Goal: Task Accomplishment & Management: Complete application form

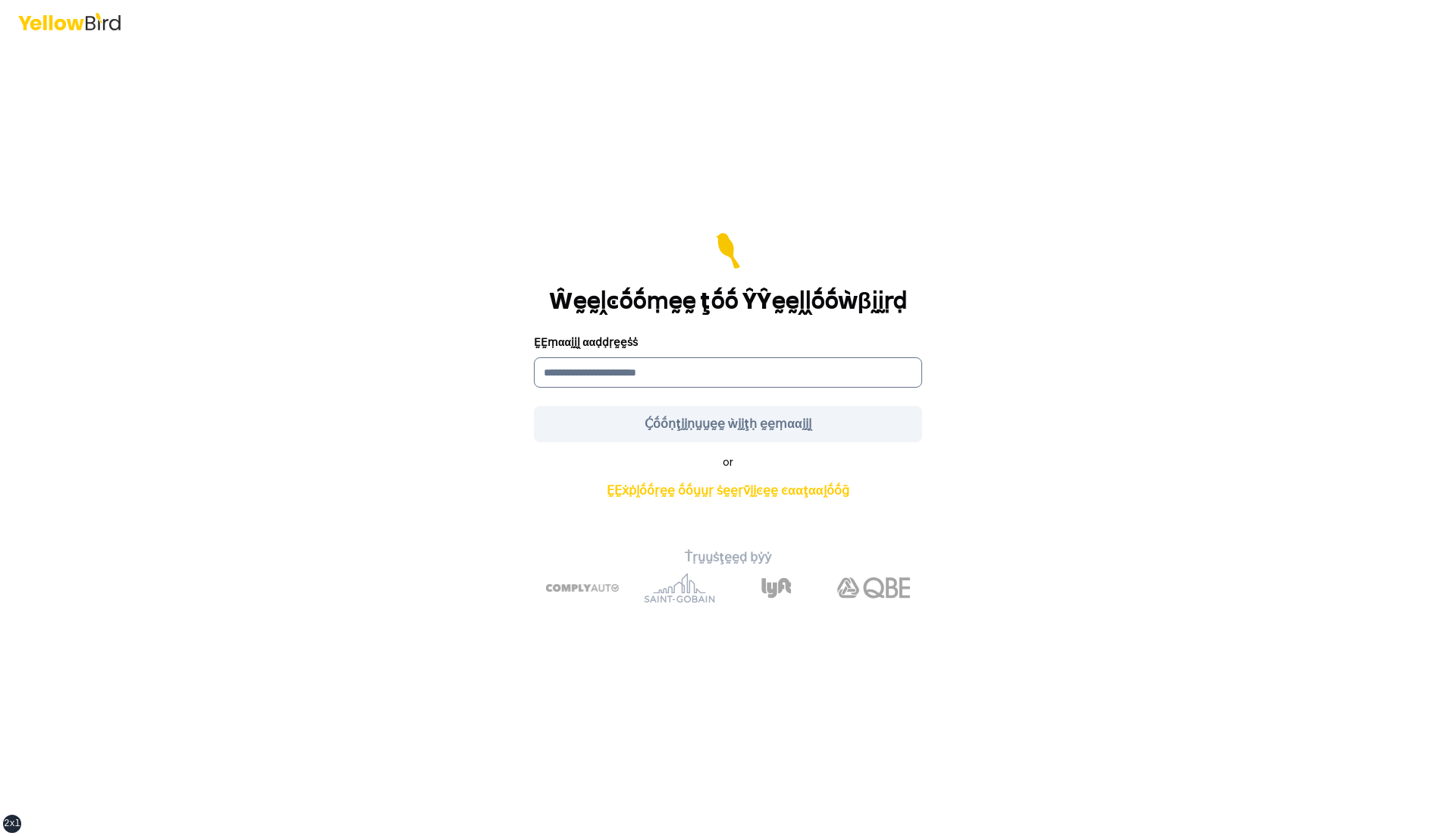
click at [687, 368] on input at bounding box center [727, 371] width 388 height 30
click at [620, 371] on input at bounding box center [727, 371] width 388 height 30
type input "**********"
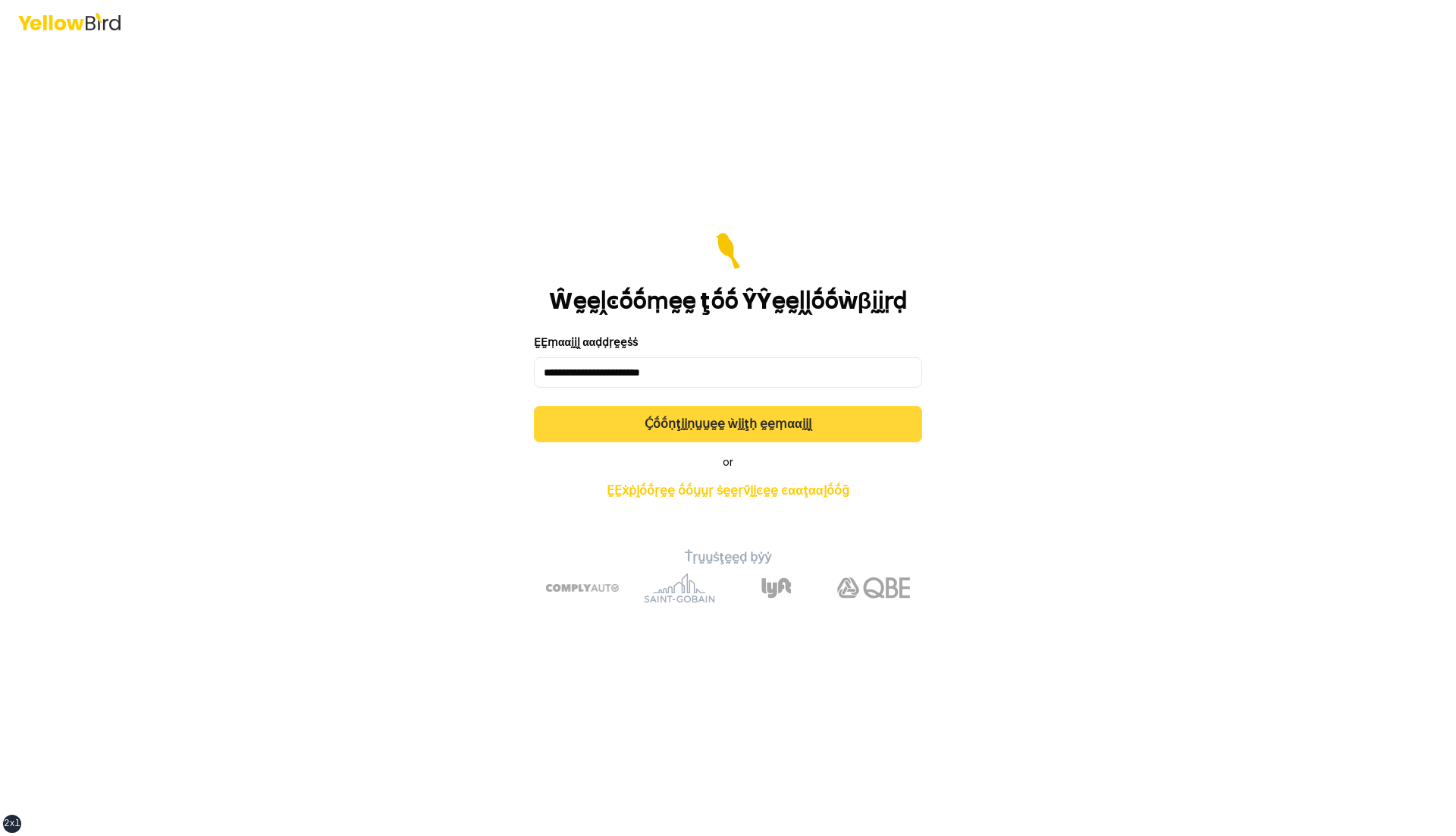
click at [695, 427] on button "Ḉṓṓṇţḭḭṇṵṵḛḛ ẁḭḭţḥ ḛḛṃααḭḭḽ" at bounding box center [727, 423] width 388 height 36
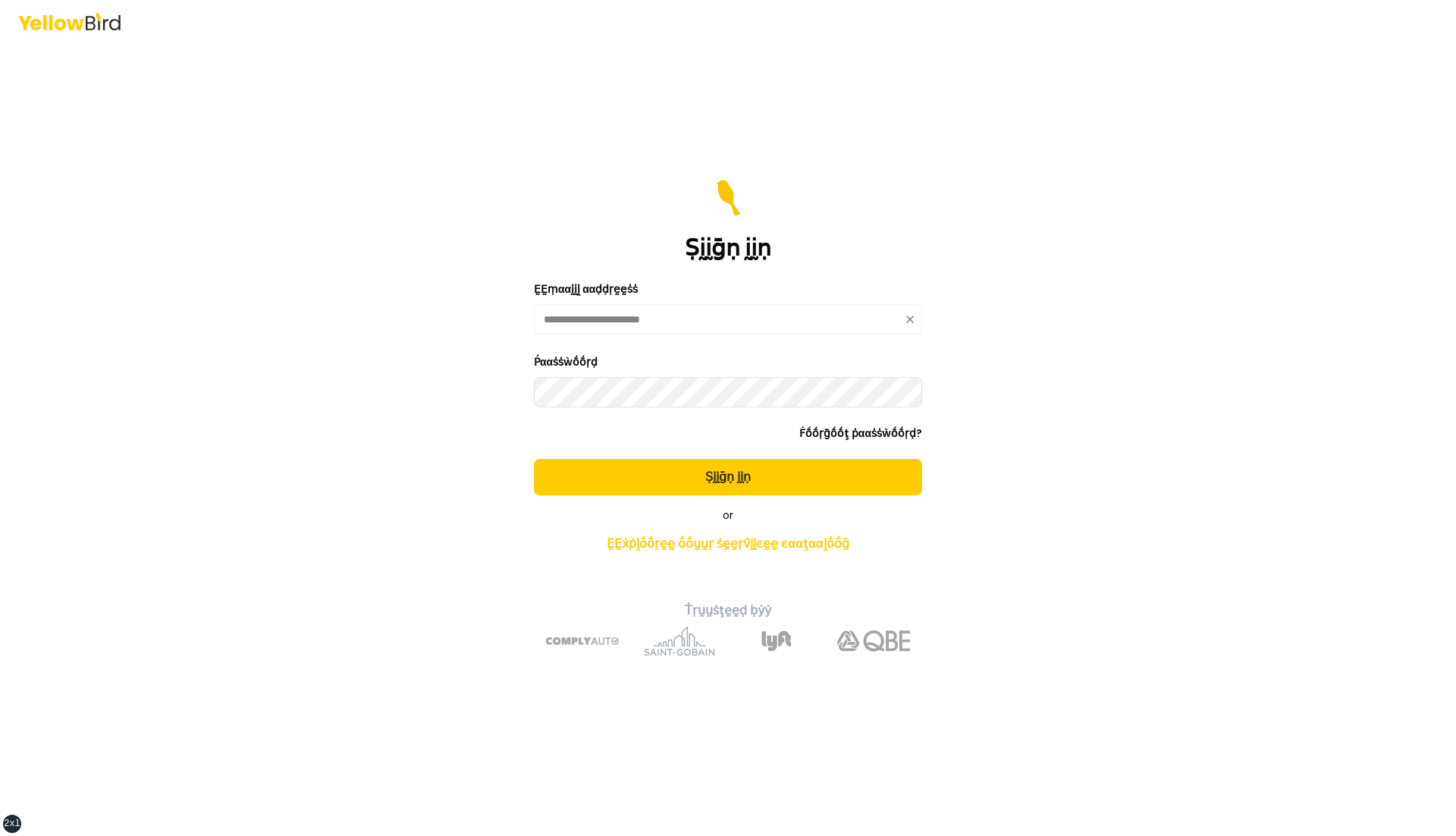
click at [534, 459] on button "Ṣḭḭḡṇ ḭḭṇ" at bounding box center [727, 476] width 388 height 36
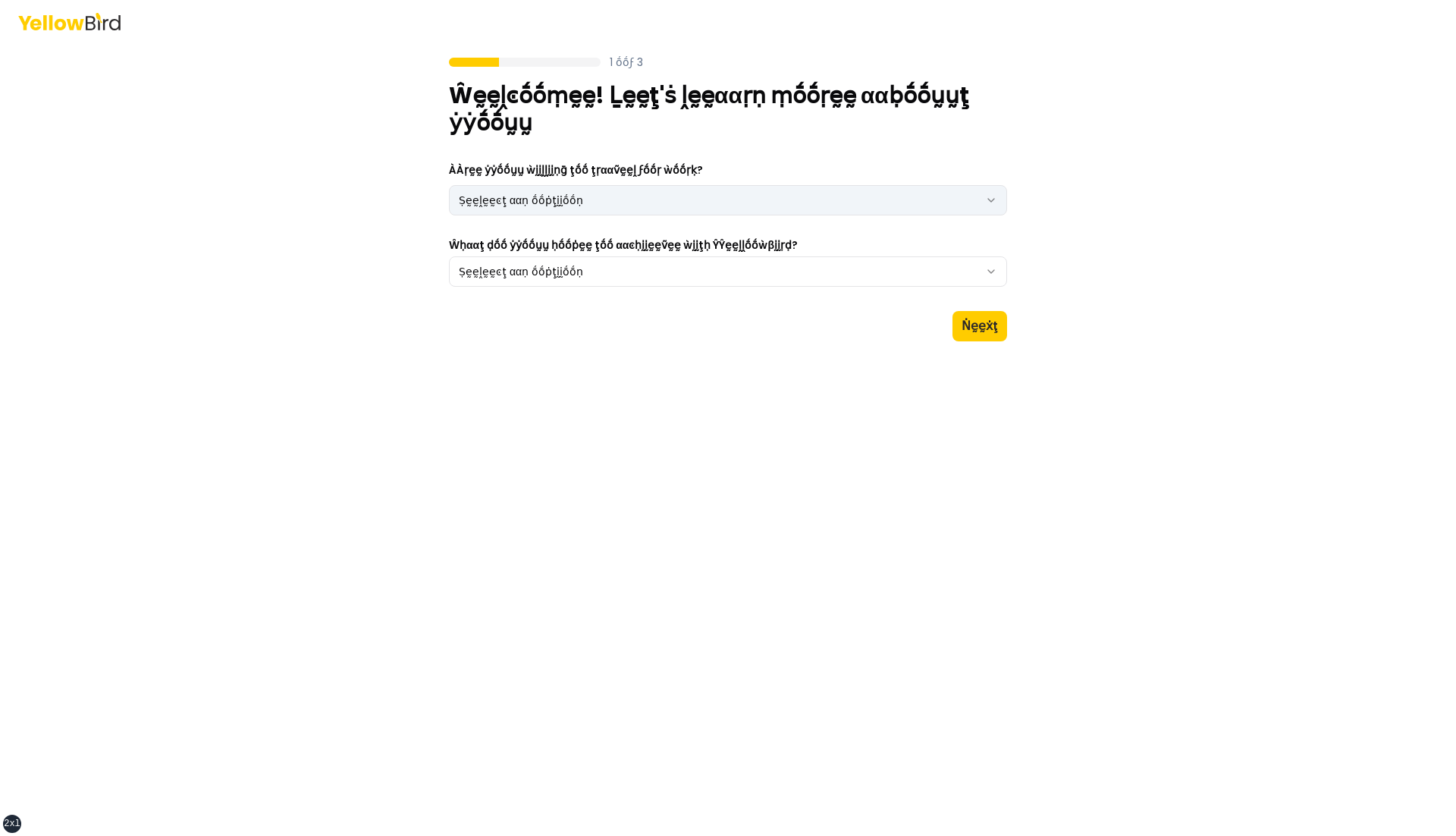
click at [915, 189] on html "xs sm md lg xl 2xl 1 ṓṓϝ 3 Ŵḛḛḽͼṓṓṃḛḛ! Ḻḛḛţ'ṡ ḽḛḛααṛṇ ṃṓṓṛḛḛ ααḅṓṓṵṵţ ẏẏṓṓṵṵ ÀÀ…" at bounding box center [728, 418] width 1456 height 836
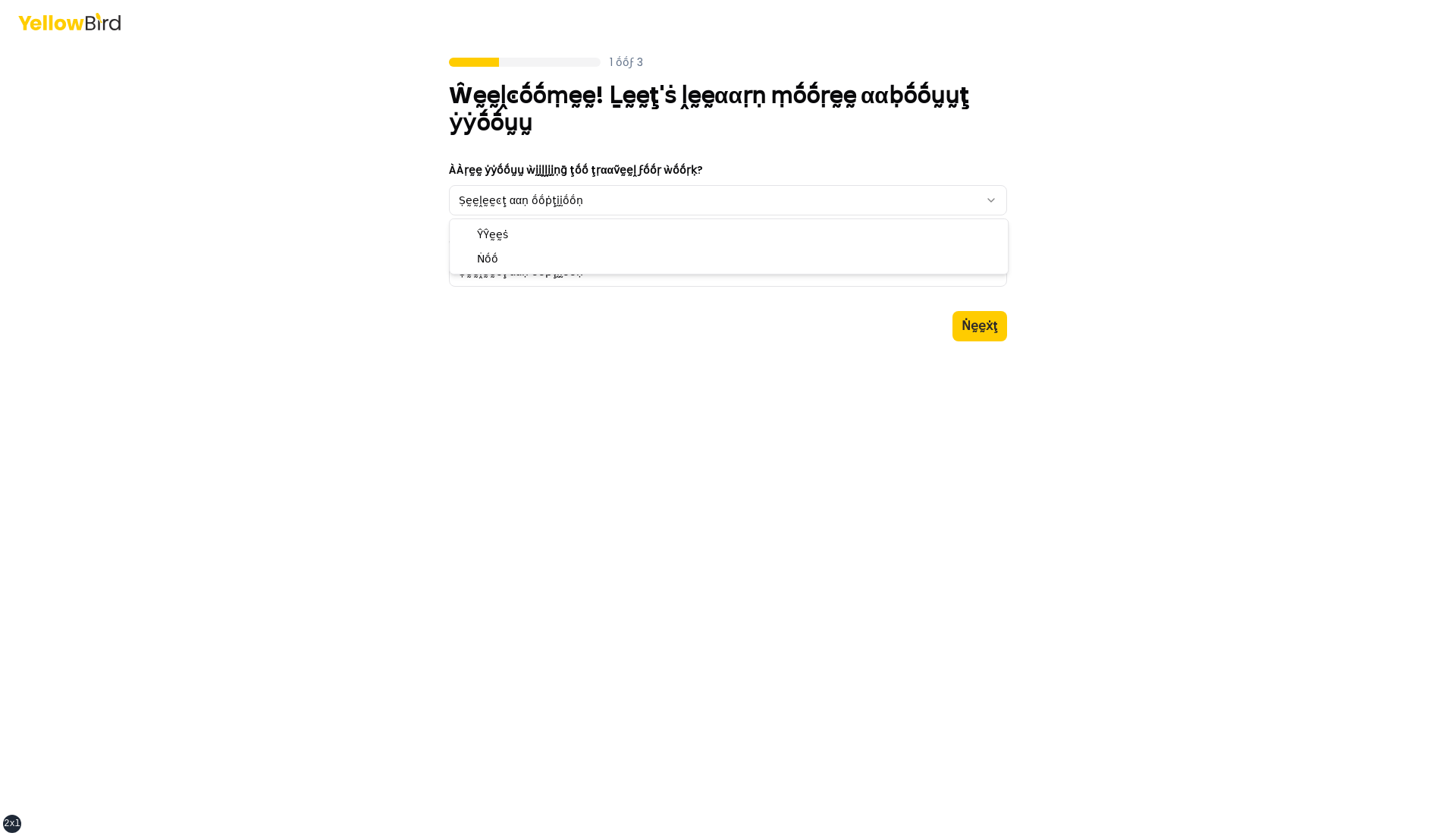
select select "**"
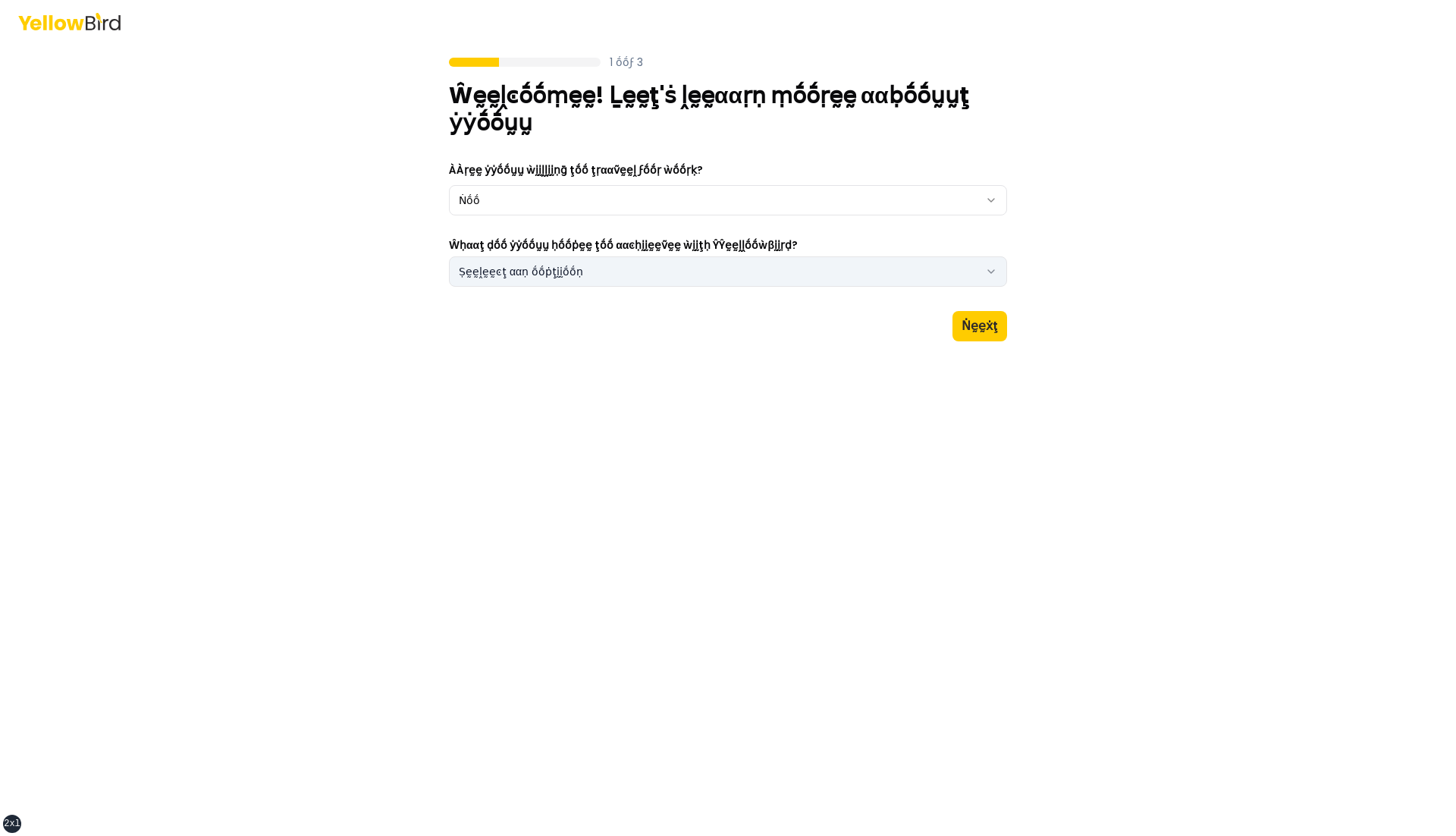
click at [767, 270] on button "Ṣḛḛḽḛḛͼţ ααṇ ṓṓṗţḭḭṓṓṇ" at bounding box center [728, 271] width 558 height 30
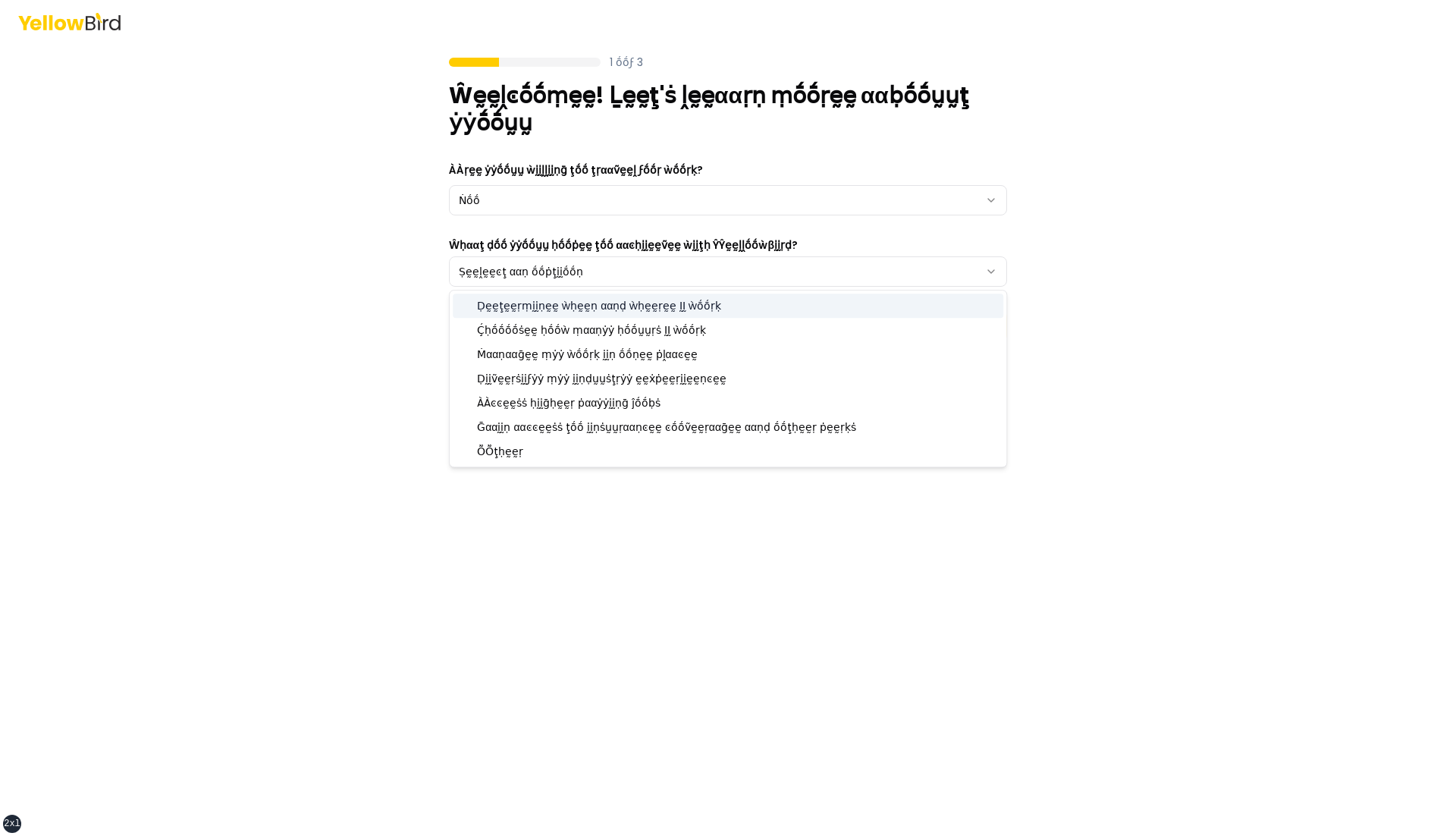
click at [749, 302] on div "Ḍḛḛţḛḛṛṃḭḭṇḛḛ ẁḥḛḛṇ ααṇḍ ẁḥḛḛṛḛḛ ḬḬ ẁṓṓṛḳ" at bounding box center [728, 305] width 550 height 24
click at [1117, 317] on div "1 ṓṓϝ 3 Ŵḛḛḽͼṓṓṃḛḛ! Ḻḛḛţ'ṡ ḽḛḛααṛṇ ṃṓṓṛḛḛ ααḅṓṓṵṵţ ẏẏṓṓṵṵ ÀÀṛḛḛ ẏẏṓṓṵṵ ẁḭḭḽḽḭḭṇ…" at bounding box center [728, 418] width 1456 height 836
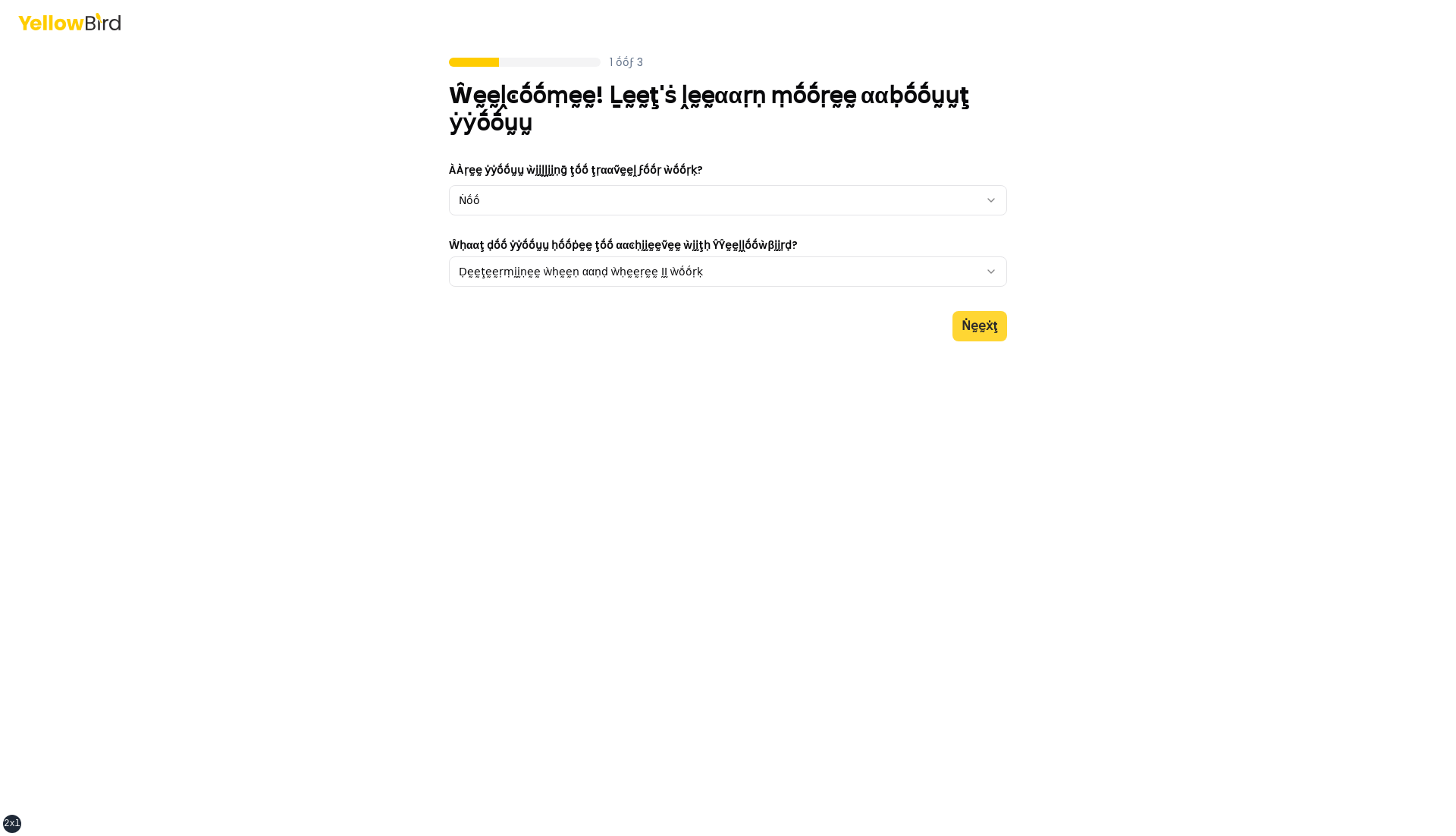
click at [998, 311] on button "Ṅḛḛẋţ" at bounding box center [980, 326] width 54 height 30
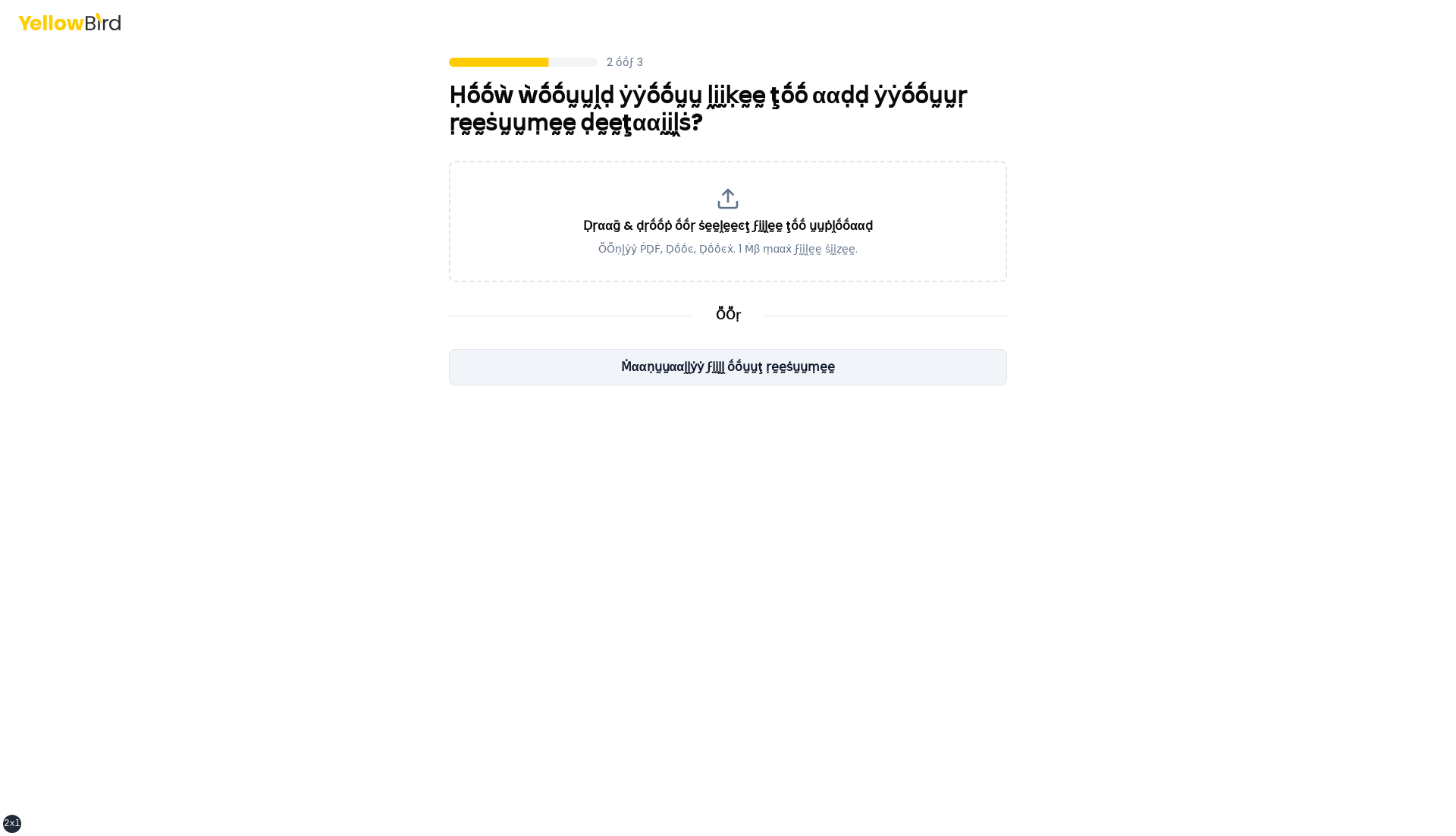
click at [722, 367] on button "Ṁααṇṵṵααḽḽẏẏ ϝḭḭḽḽ ṓṓṵṵţ ṛḛḛṡṵṵṃḛḛ" at bounding box center [728, 366] width 558 height 36
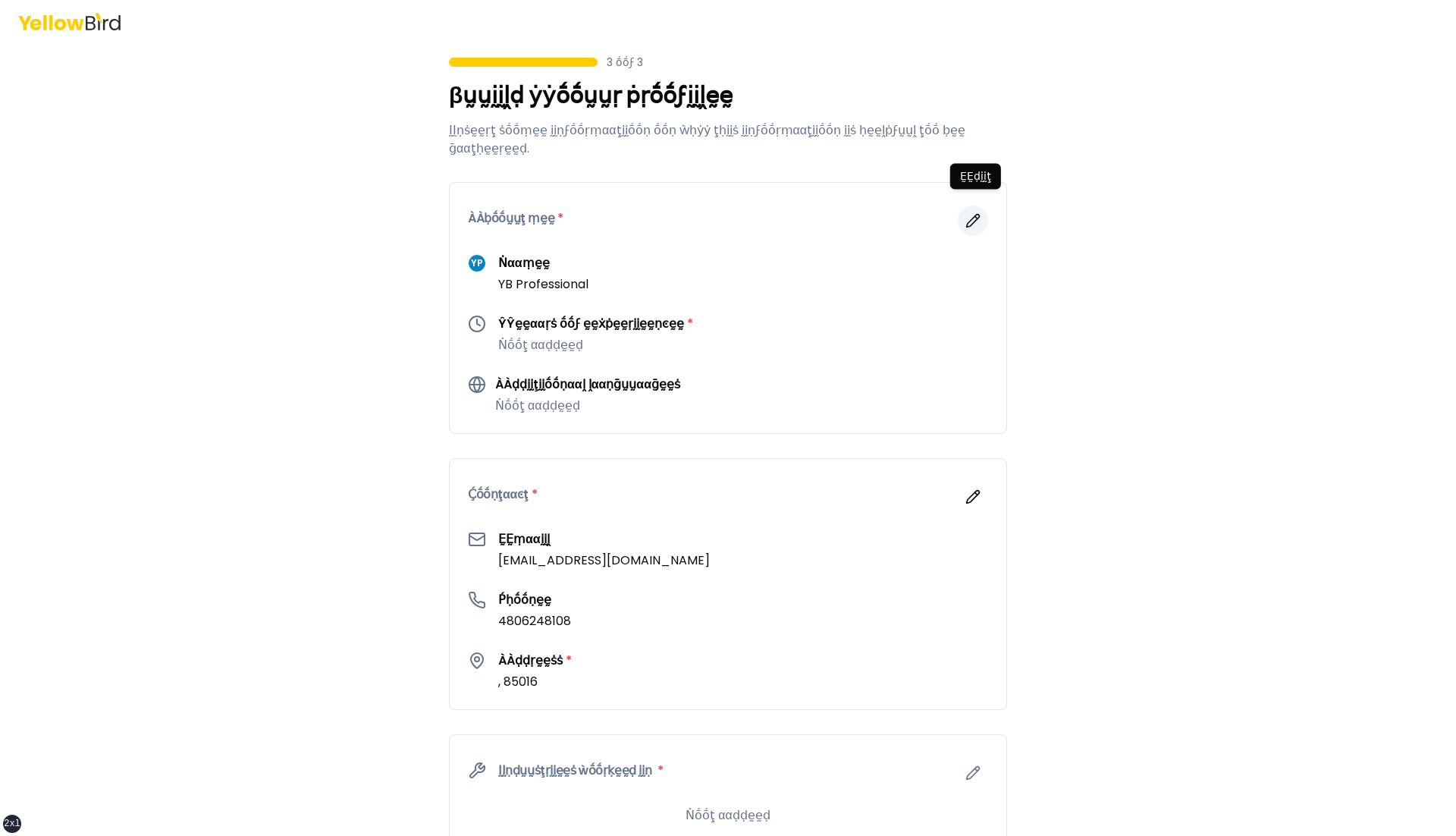
click at [977, 205] on button "button" at bounding box center [972, 220] width 30 height 30
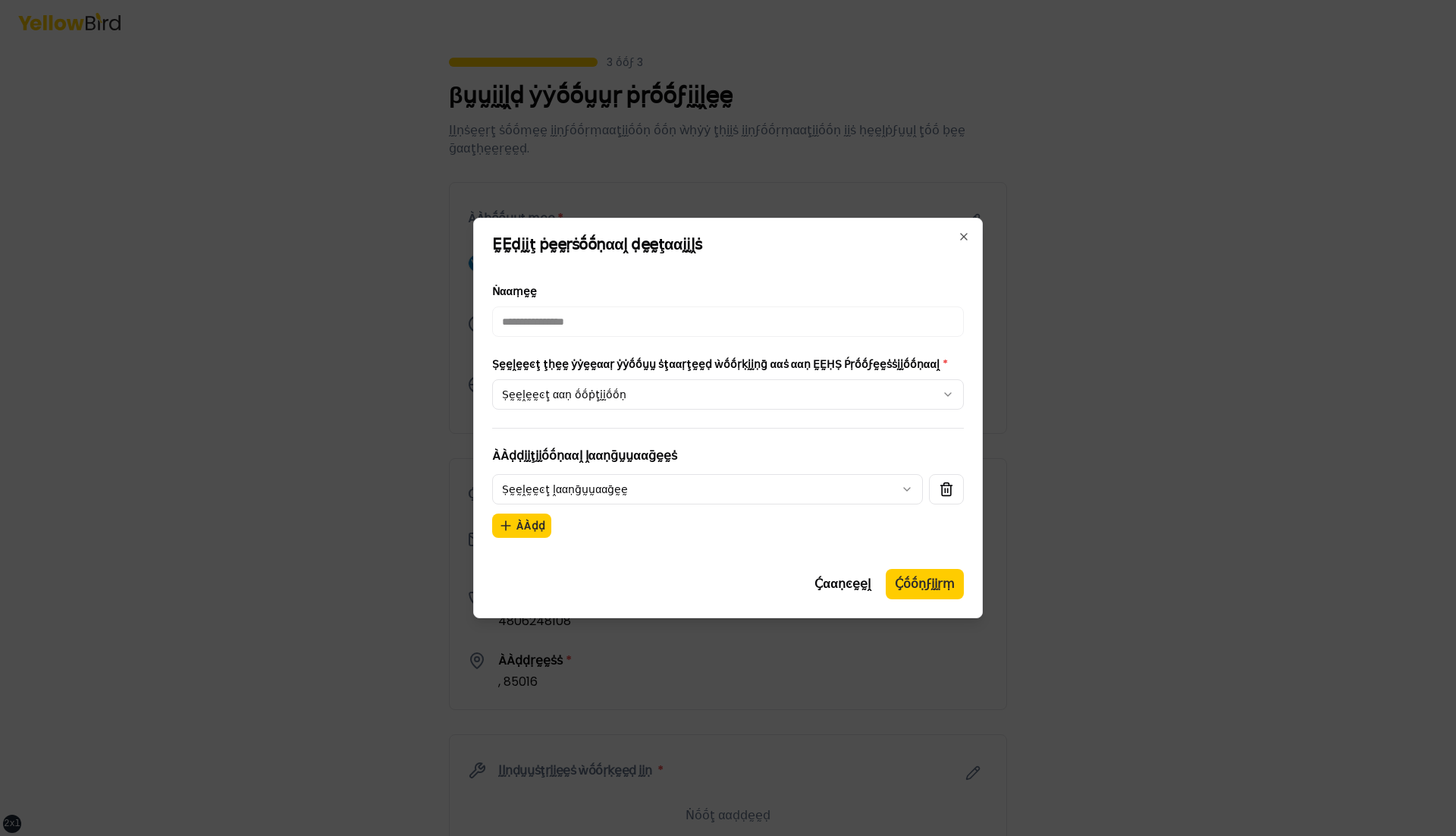
click at [849, 396] on body "xs sm md lg xl 2xl 3 ṓṓϝ 3 βṵṵḭḭḽḍ ẏẏṓṓṵṵṛ ṗṛṓṓϝḭḭḽḛḛ ḬḬṇṡḛḛṛţ ṡṓṓṃḛḛ ḭḭṇϝṓṓṛṃα…" at bounding box center [728, 418] width 1456 height 836
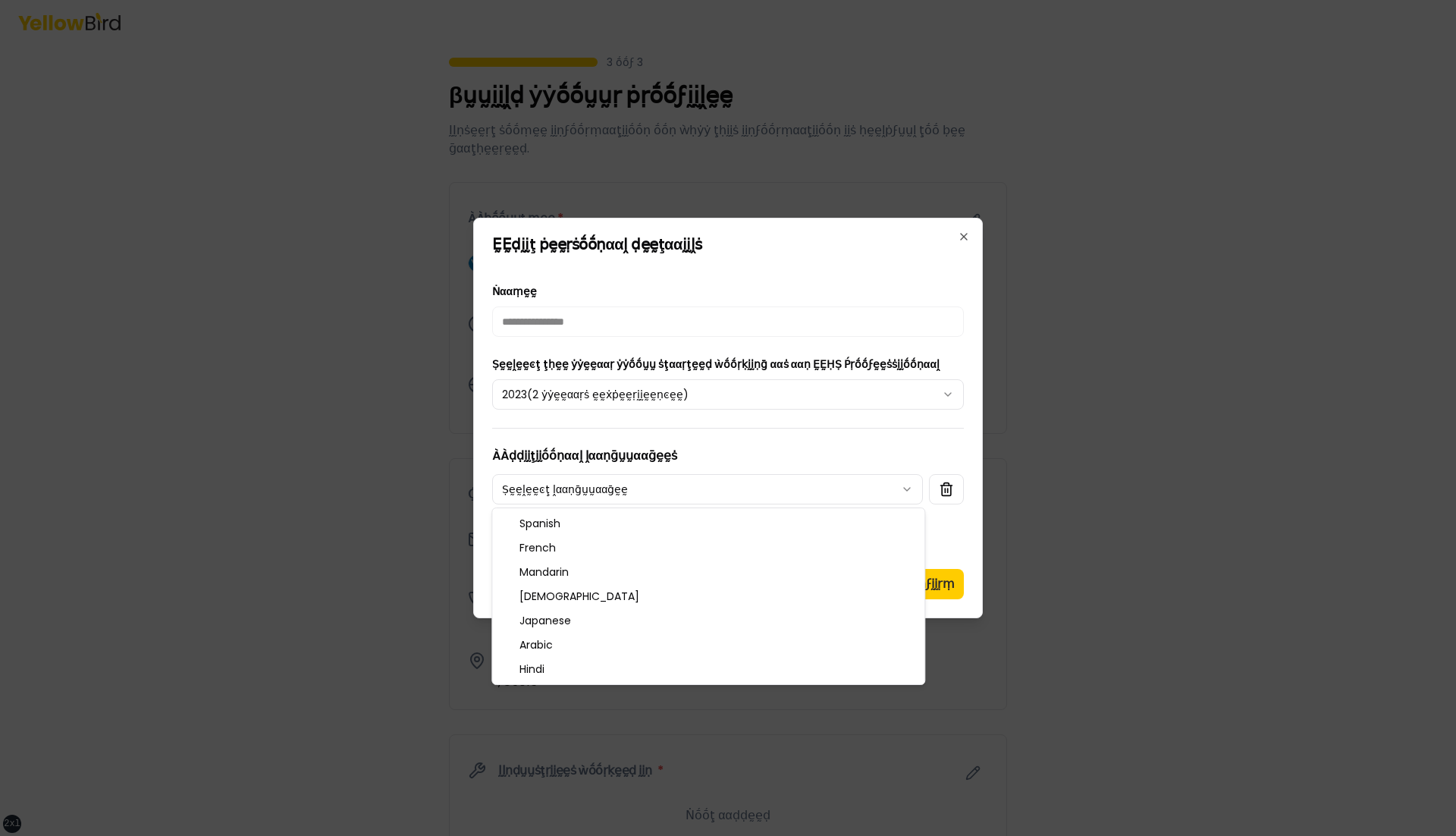
click at [707, 474] on body "xs sm md lg xl 2xl 3 ṓṓϝ 3 βṵṵḭḭḽḍ ẏẏṓṓṵṵṛ ṗṛṓṓϝḭḭḽḛḛ ḬḬṇṡḛḛṛţ ṡṓṓṃḛḛ ḭḭṇϝṓṓṛṃα…" at bounding box center [728, 418] width 1456 height 836
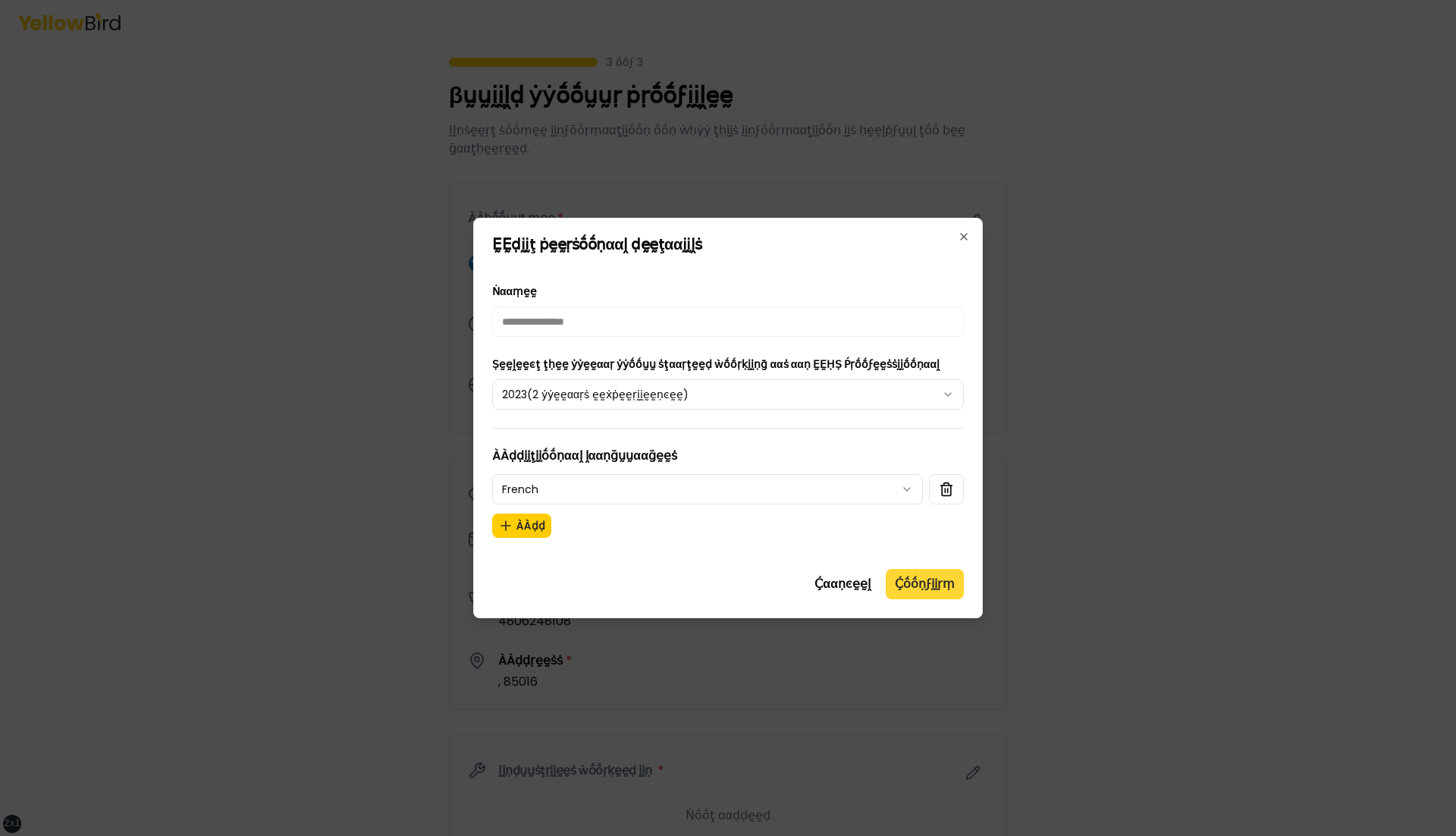
click at [944, 580] on button "Ḉṓṓṇϝḭḭṛṃ" at bounding box center [924, 583] width 78 height 30
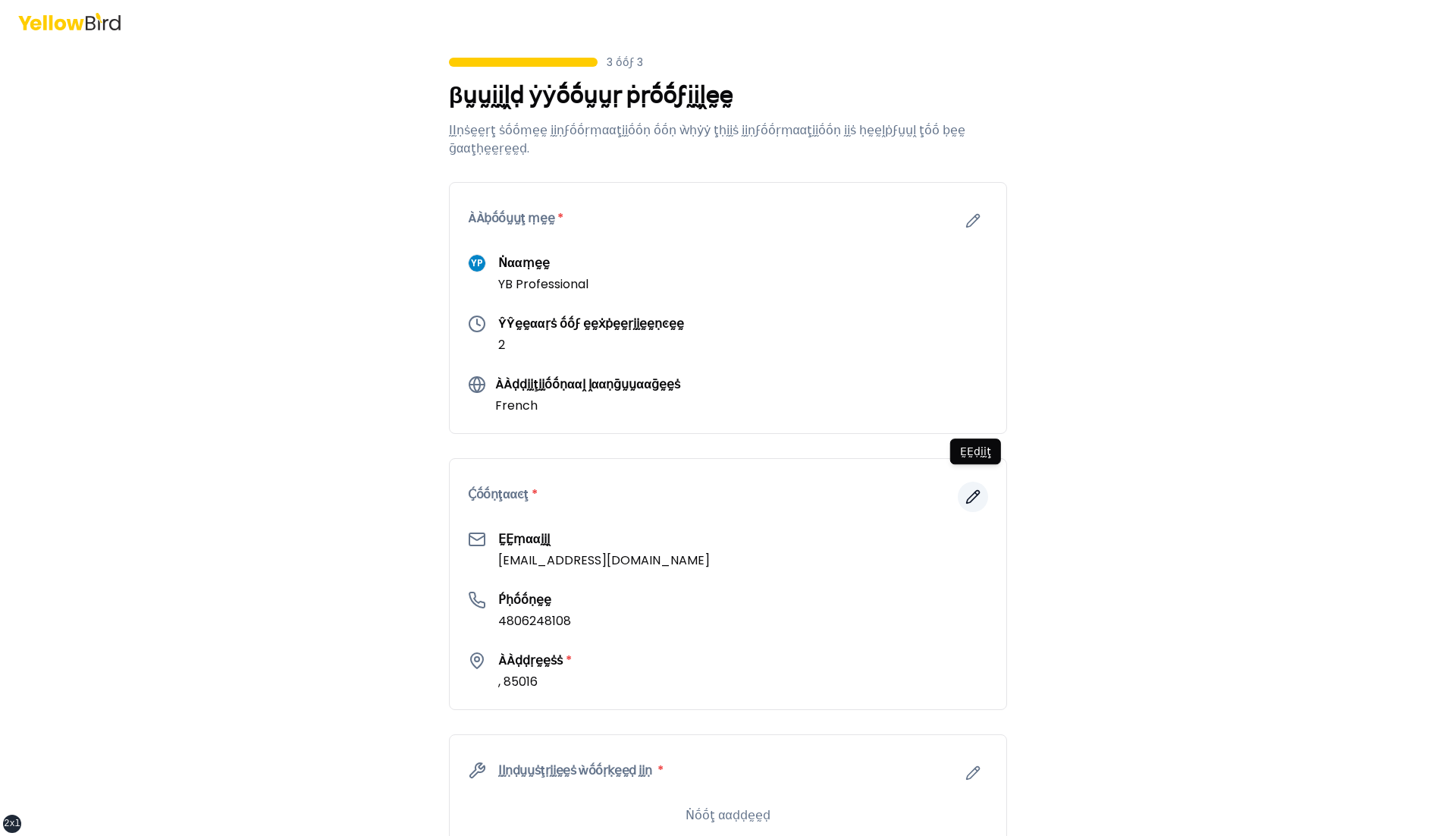
click at [971, 489] on icon "button" at bounding box center [973, 497] width 16 height 16
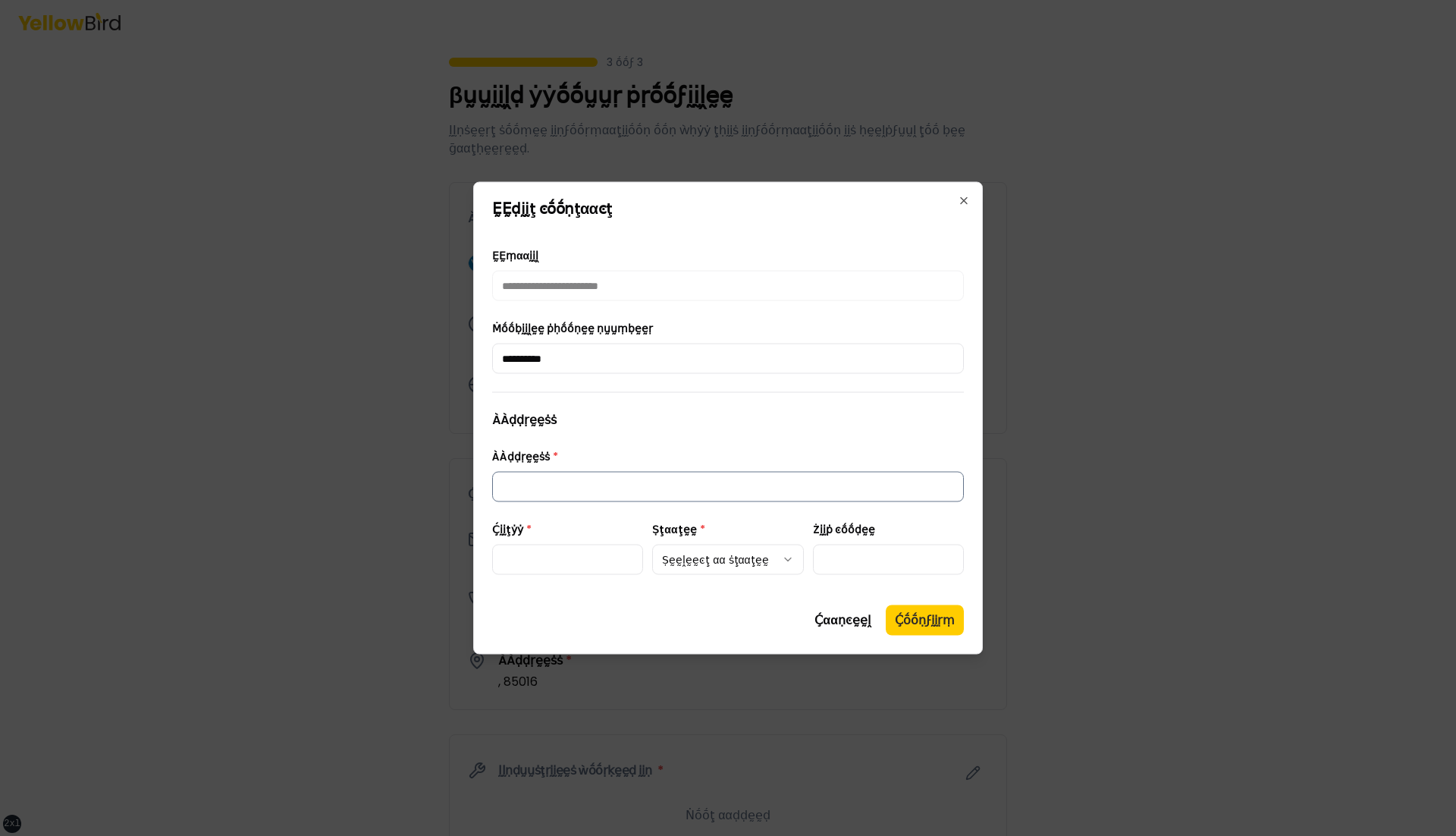
click at [630, 485] on input "ÀÀḍḍṛḛḛṡṡ *" at bounding box center [727, 486] width 471 height 30
type input "****"
click at [530, 553] on input "Ḉḭḭţẏẏ *" at bounding box center [567, 559] width 151 height 30
type input "****"
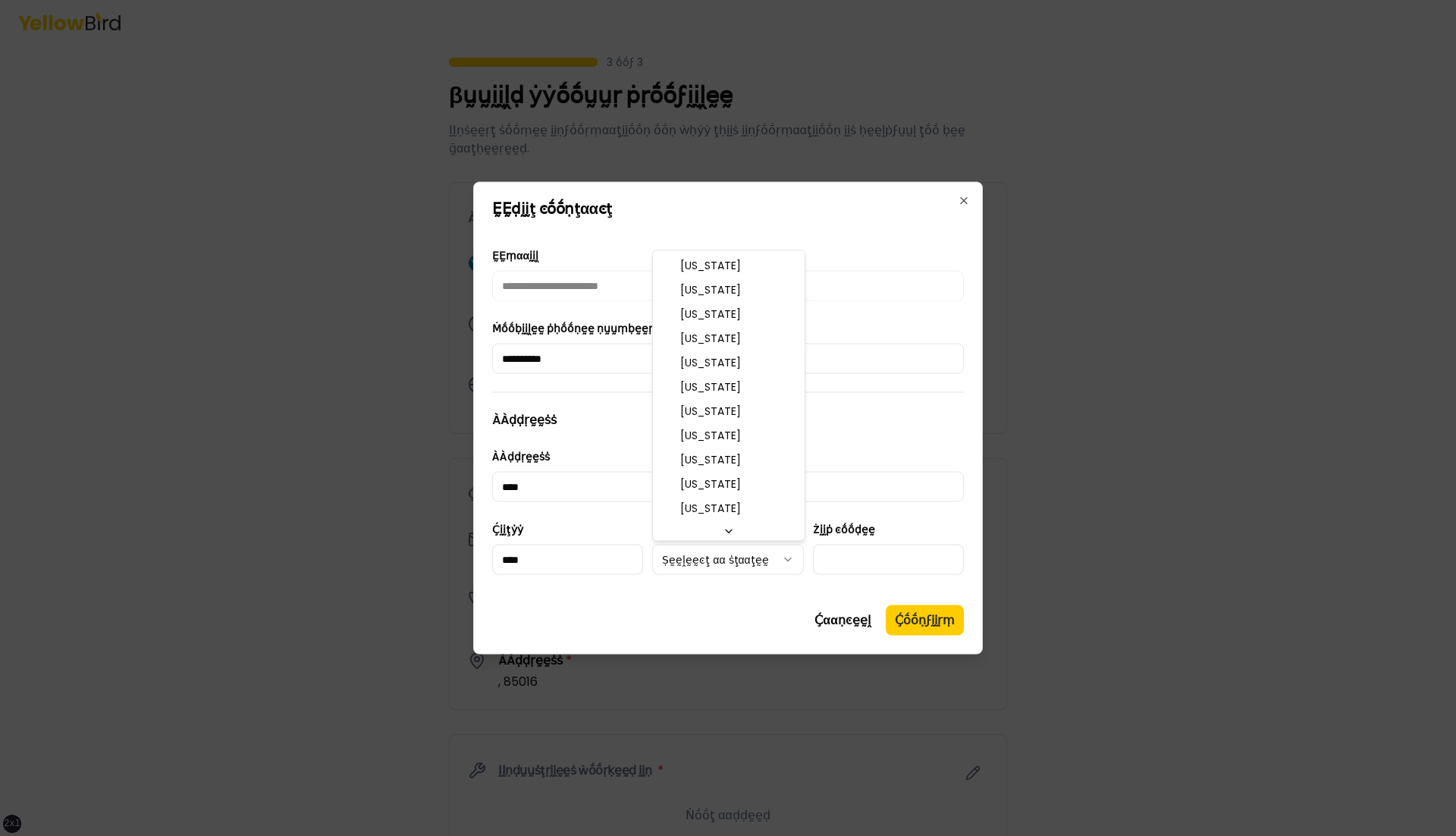
click at [732, 552] on body "xs sm md lg xl 2xl 3 ṓṓϝ 3 βṵṵḭḭḽḍ ẏẏṓṓṵṵṛ ṗṛṓṓϝḭḭḽḛḛ ḬḬṇṡḛḛṛţ ṡṓṓṃḛḛ ḭḭṇϝṓṓṛṃα…" at bounding box center [728, 418] width 1456 height 836
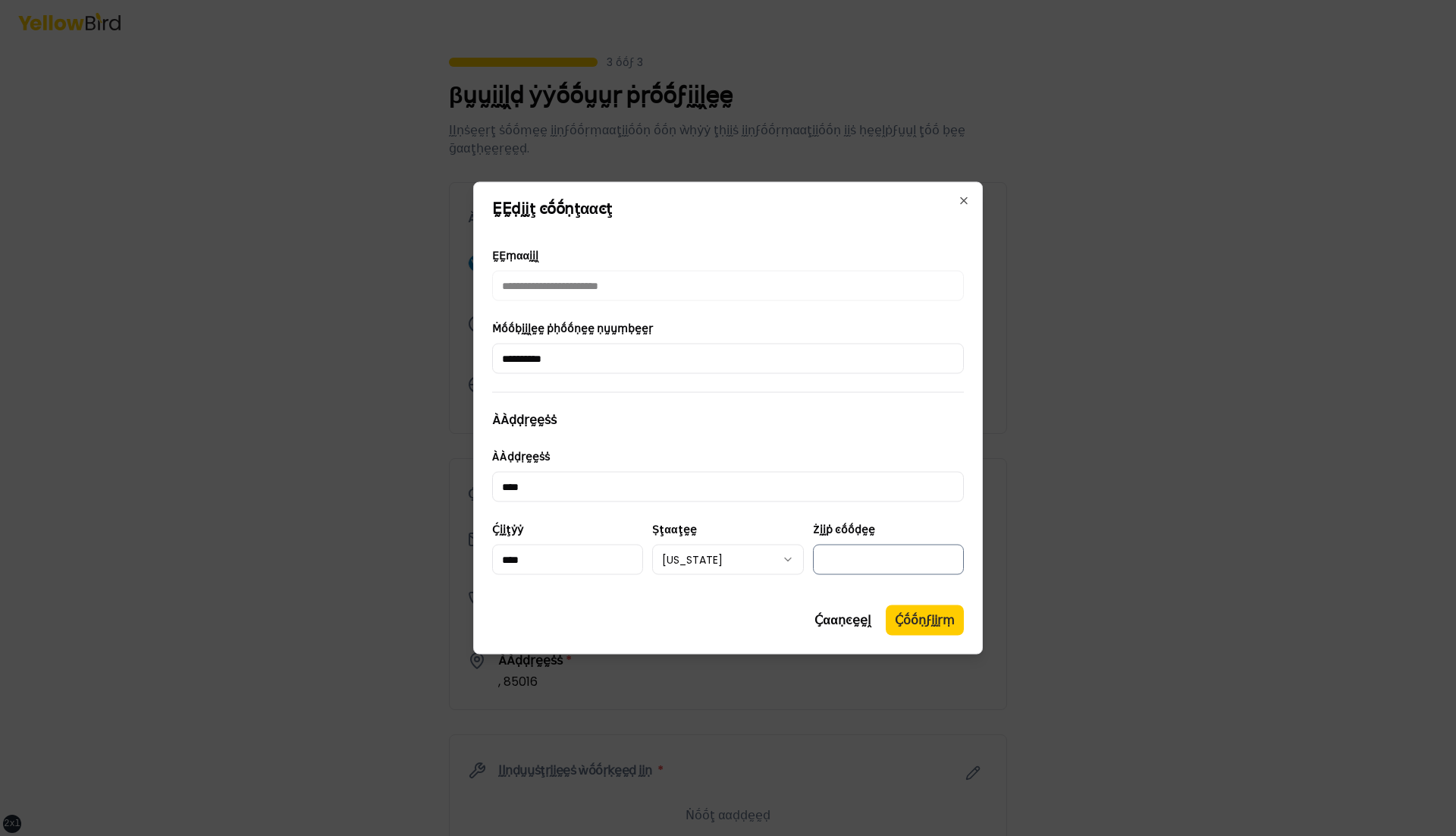
click at [844, 550] on input "*****" at bounding box center [887, 559] width 151 height 30
click at [902, 619] on button "Ḉṓṓṇϝḭḭṛṃ" at bounding box center [924, 620] width 78 height 30
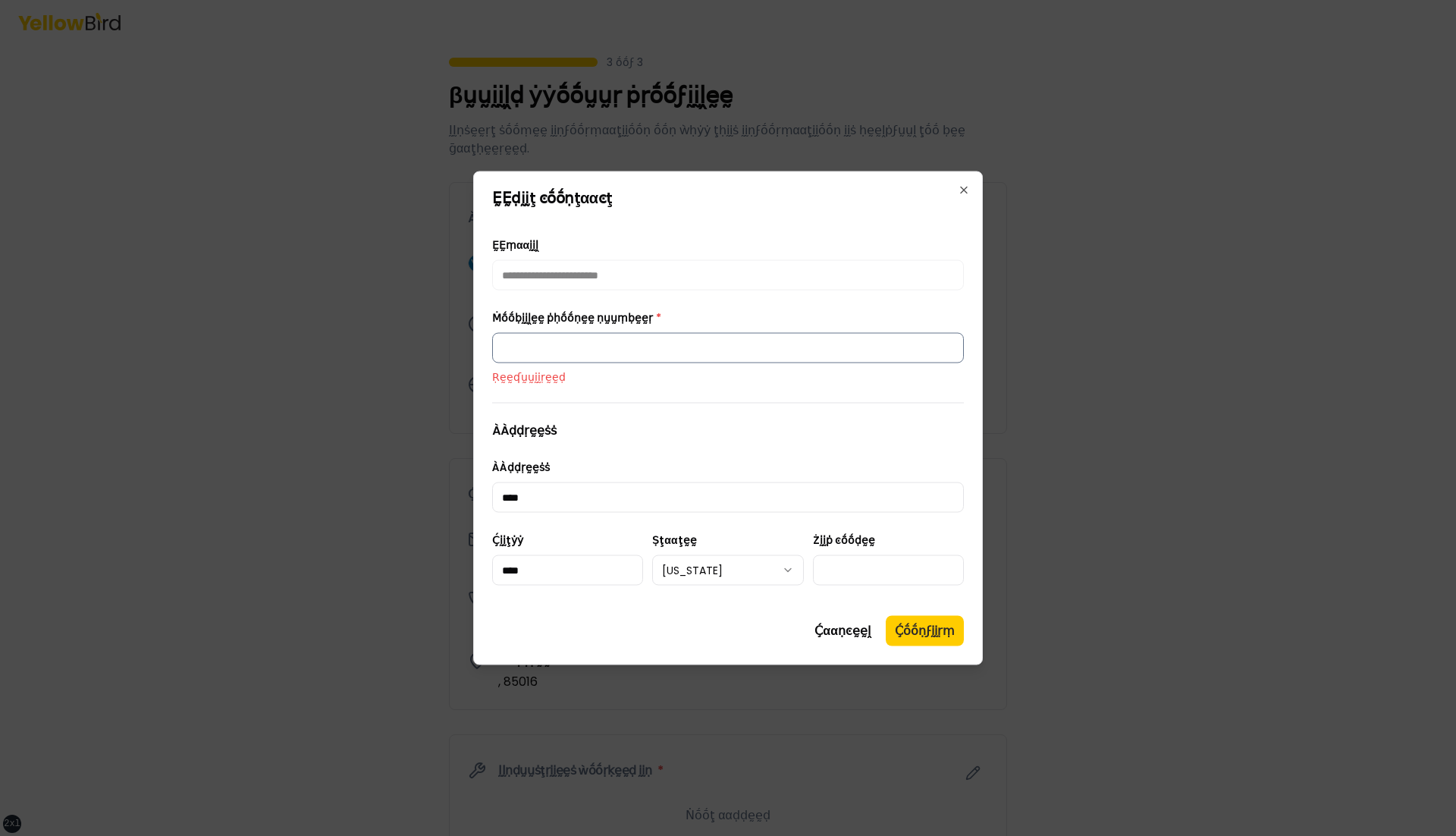
click at [652, 352] on input "Ṁṓṓḅḭḭḽḛḛ ṗḥṓṓṇḛḛ ṇṵṵṃḅḛḛṛ *" at bounding box center [727, 348] width 471 height 30
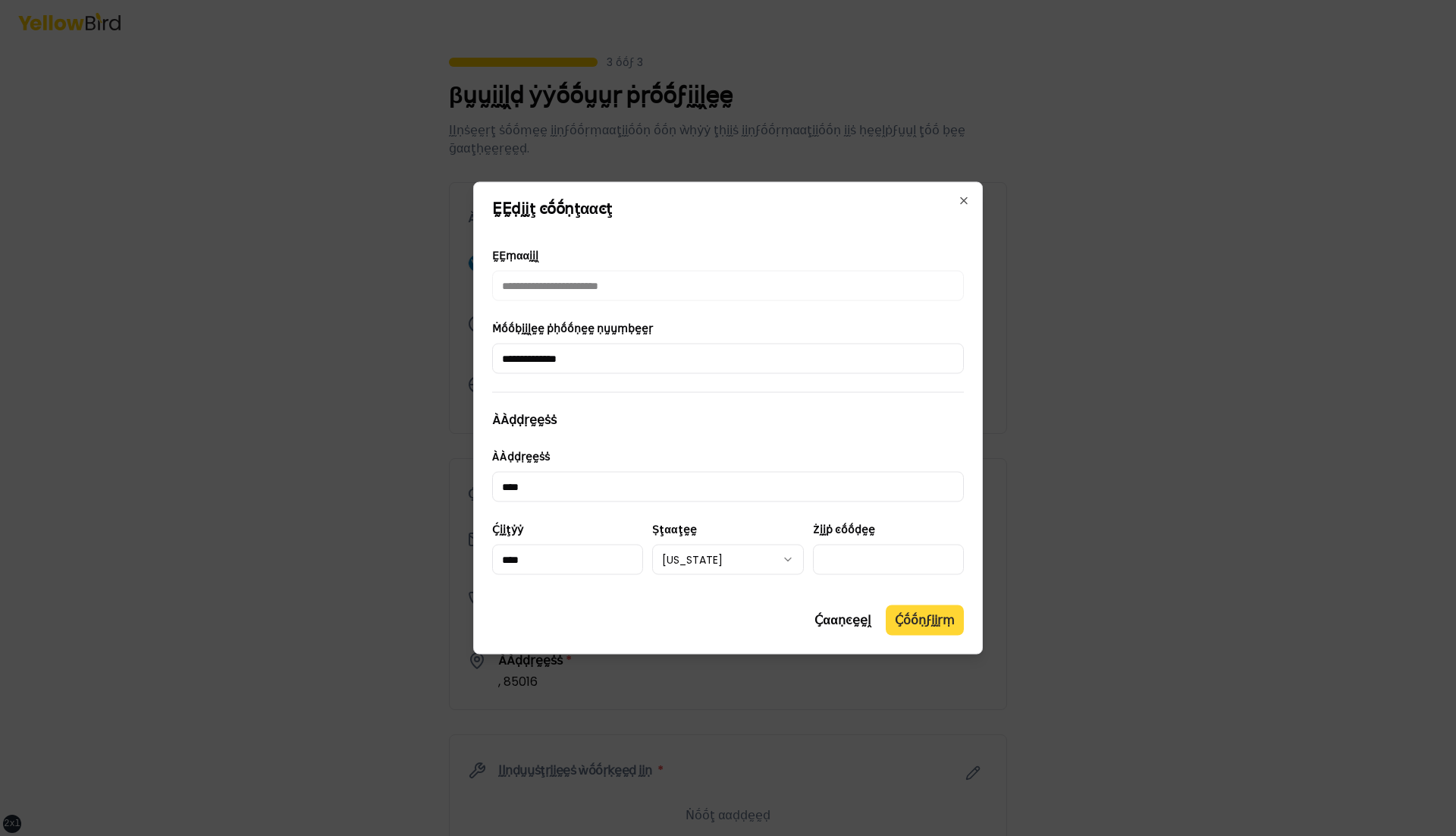
type input "**********"
click at [931, 621] on button "Ḉṓṓṇϝḭḭṛṃ" at bounding box center [924, 620] width 78 height 30
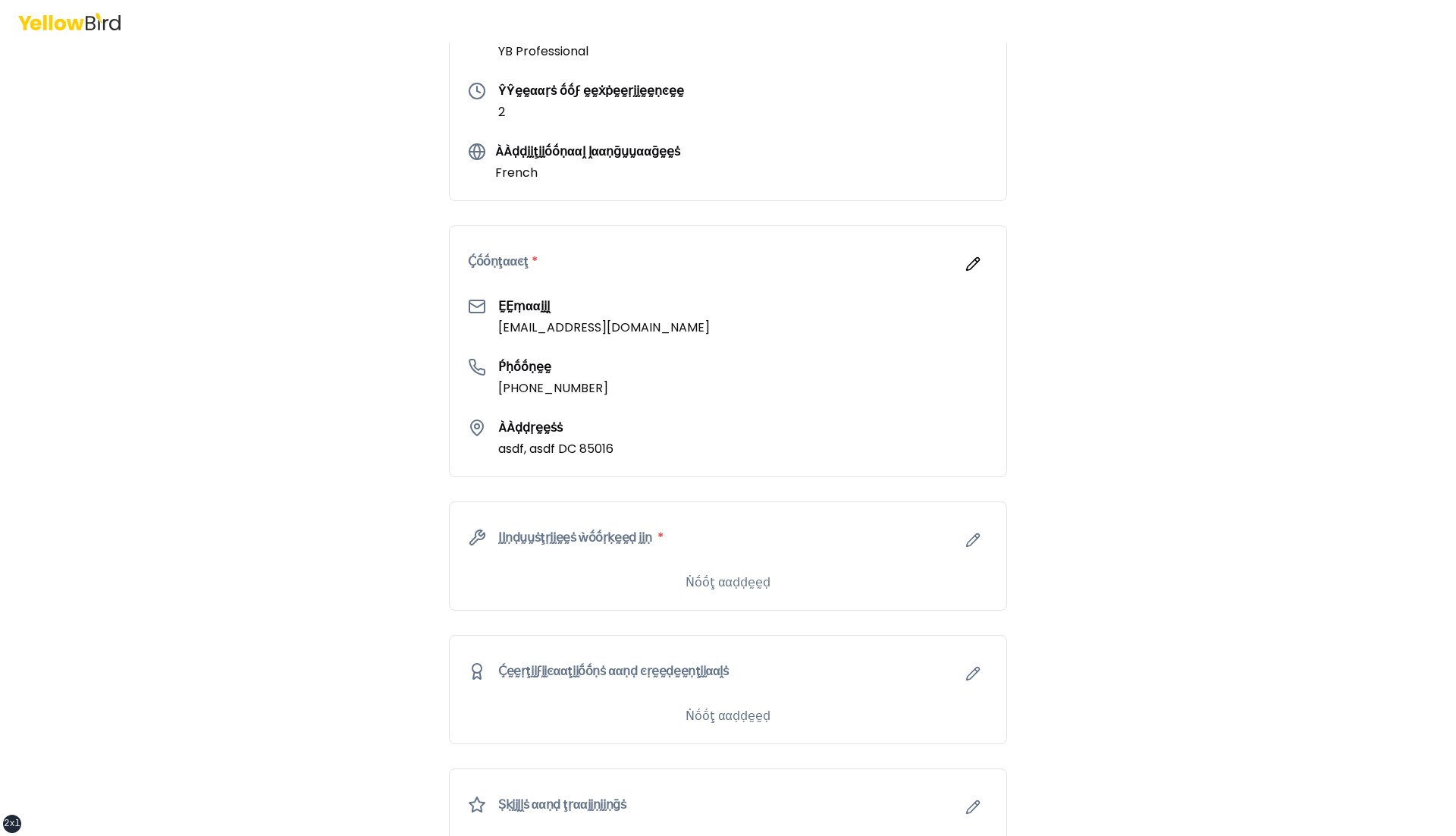
scroll to position [274, 0]
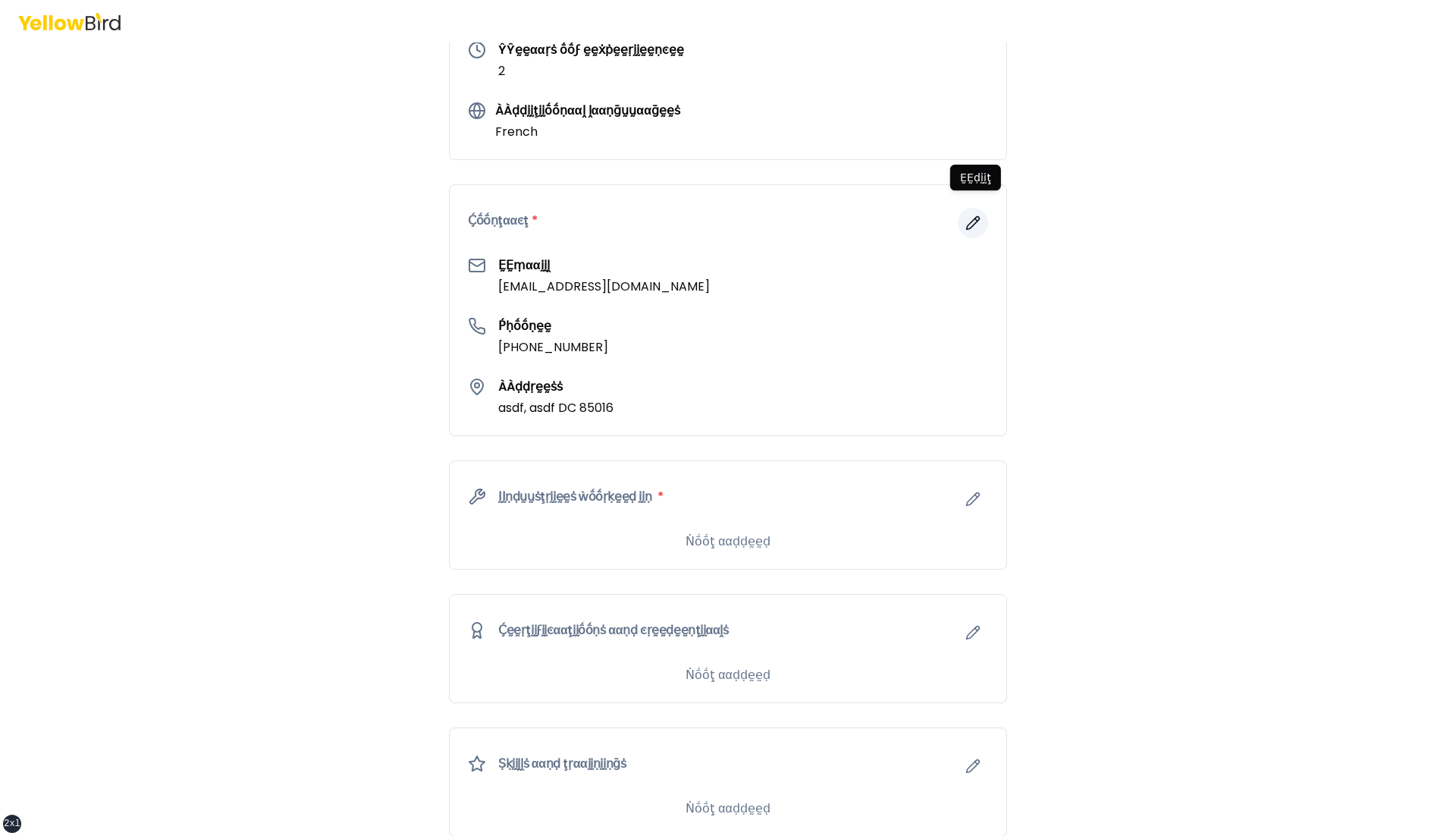
click at [969, 216] on icon "button" at bounding box center [973, 224] width 16 height 16
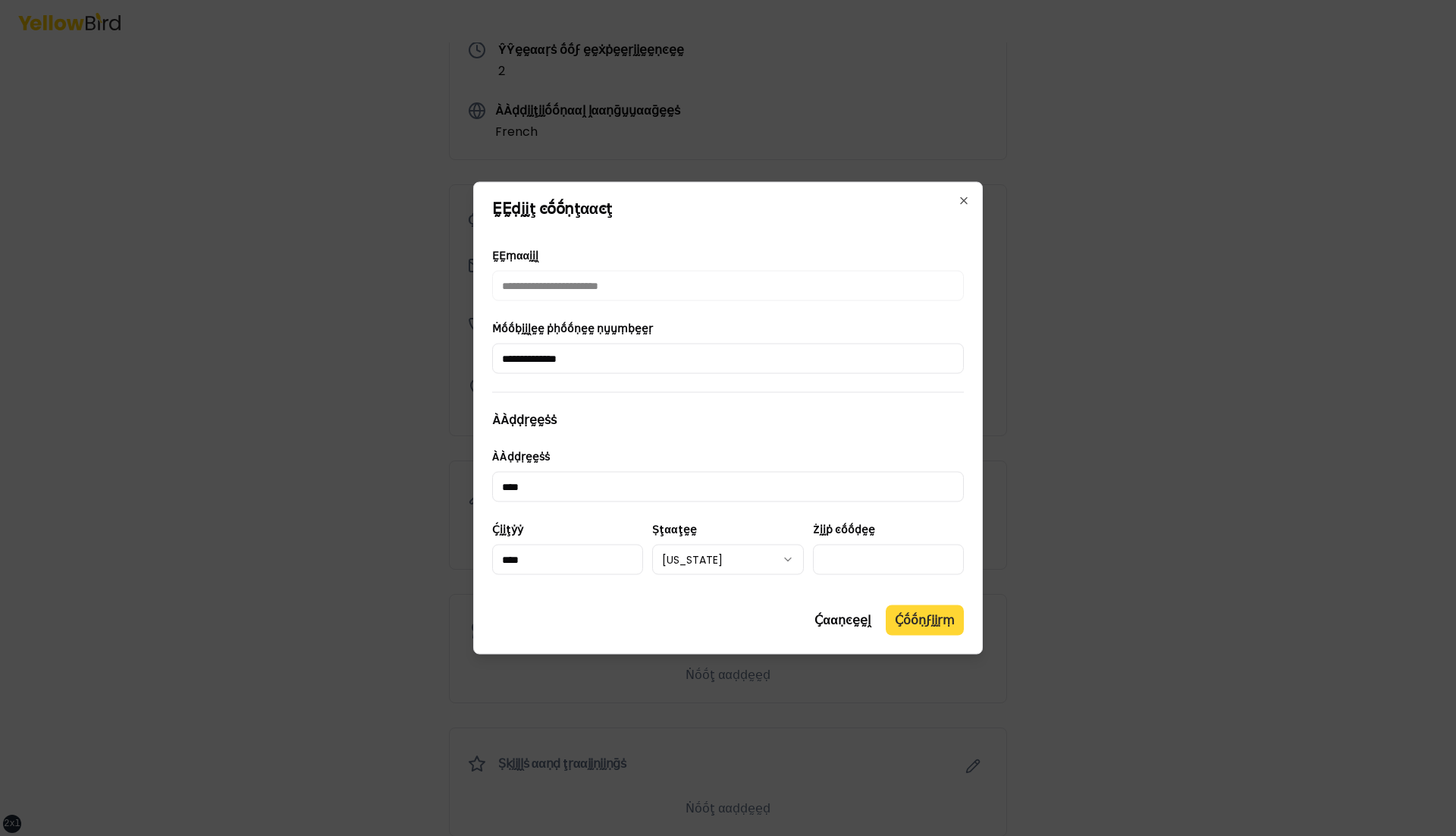
click at [921, 615] on button "Ḉṓṓṇϝḭḭṛṃ" at bounding box center [924, 620] width 78 height 30
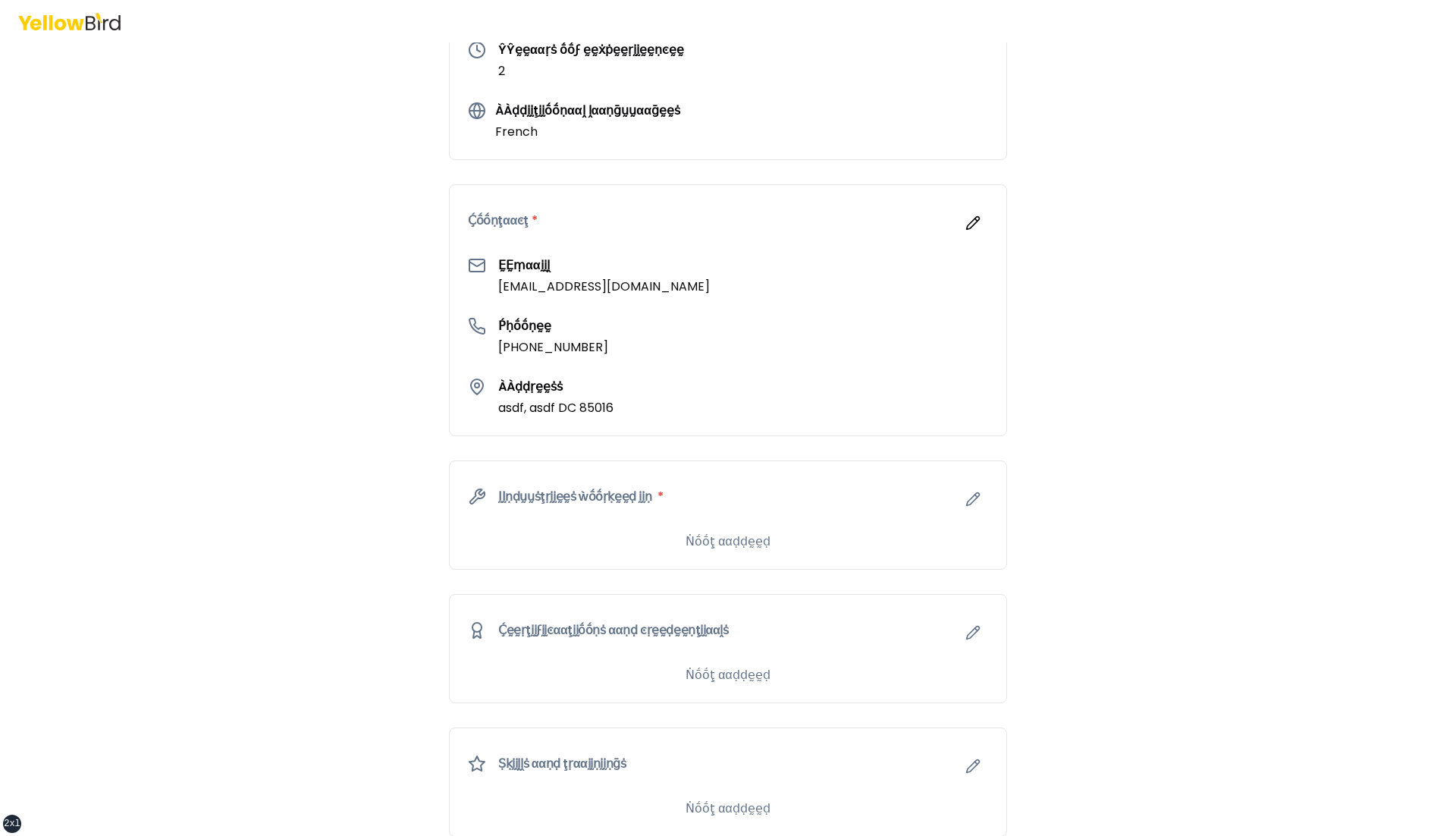
click at [956, 493] on div "ḬḬṇḍṵṵṡţṛḭḭḛḛṡ ẁṓṓṛḳḛḛḍ ḭḭṇ *" at bounding box center [728, 496] width 557 height 71
click at [962, 485] on button "button" at bounding box center [972, 499] width 30 height 30
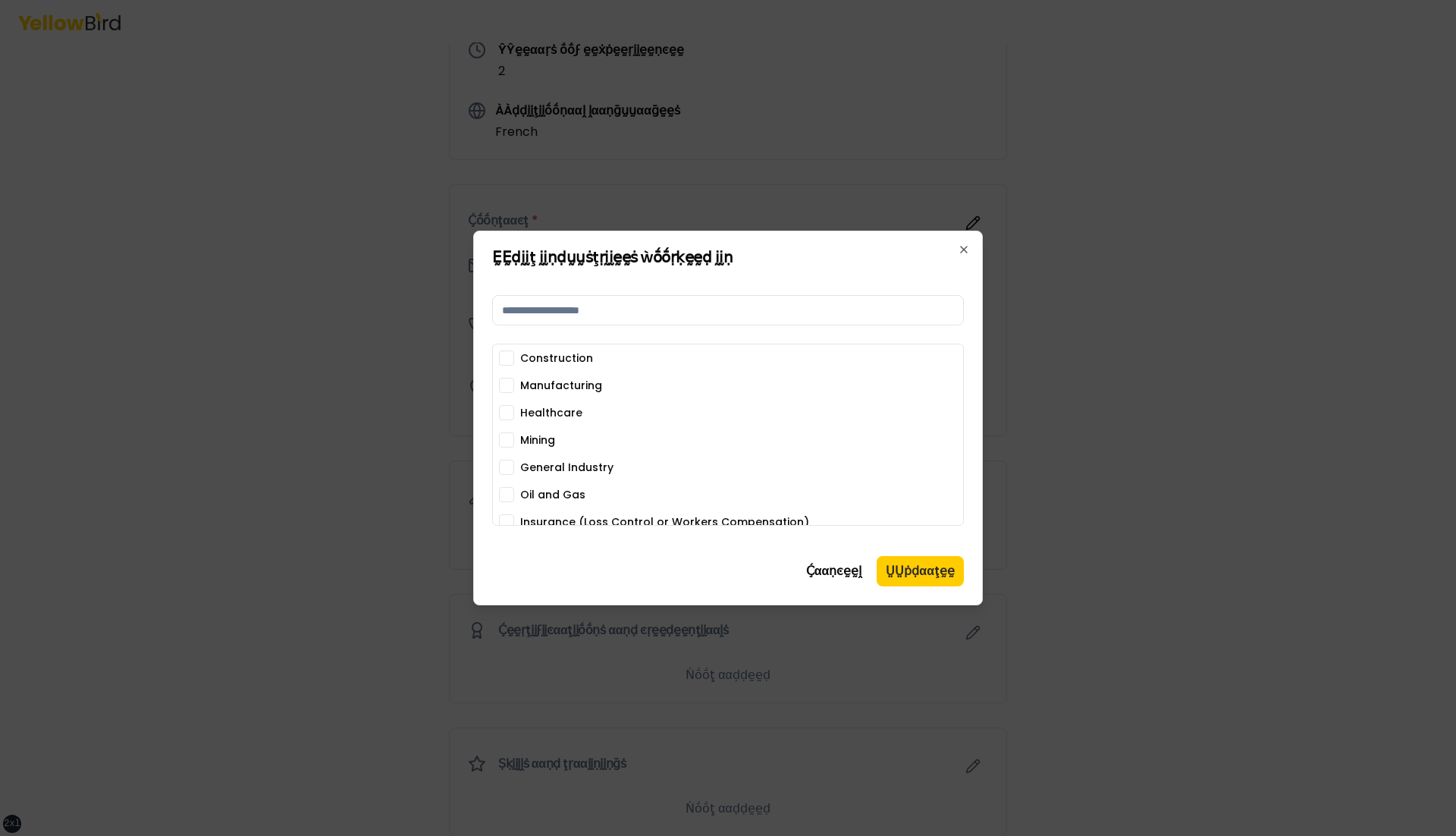
click at [545, 368] on div "Construction Manufacturing Healthcare Mining General Industry Oil and Gas Insur…" at bounding box center [727, 494] width 458 height 288
click at [545, 391] on label "Manufacturing" at bounding box center [561, 385] width 82 height 11
click at [514, 392] on button "Manufacturing" at bounding box center [506, 386] width 16 height 16
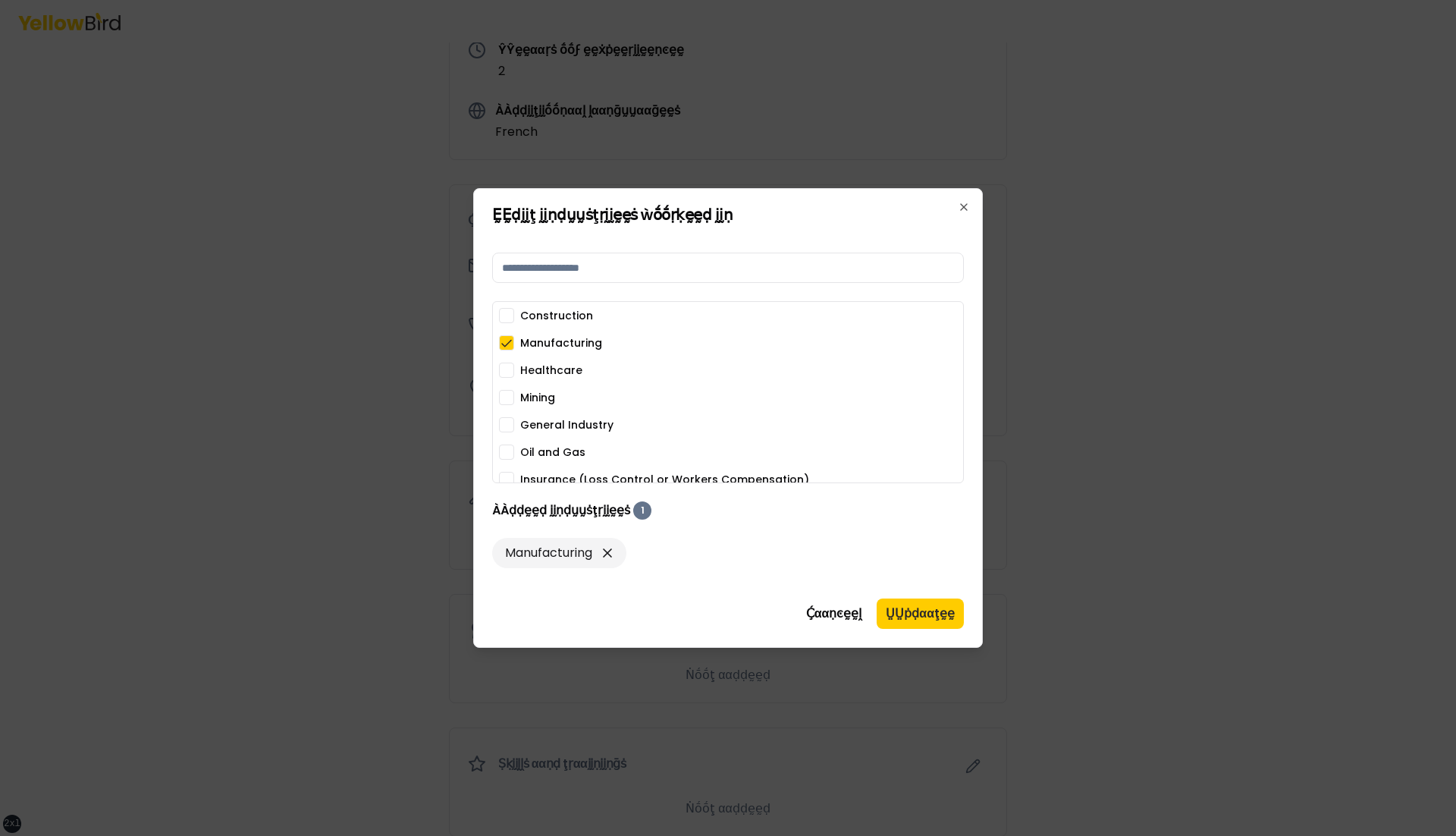
click at [543, 434] on div "Construction Manufacturing Healthcare Mining General Industry Oil and Gas Insur…" at bounding box center [727, 452] width 458 height 288
click at [549, 426] on label "General Industry" at bounding box center [567, 424] width 93 height 11
click at [514, 426] on button "General Industry" at bounding box center [506, 425] width 16 height 16
click at [926, 614] on button "ṲṲṗḍααţḛḛ" at bounding box center [920, 613] width 87 height 30
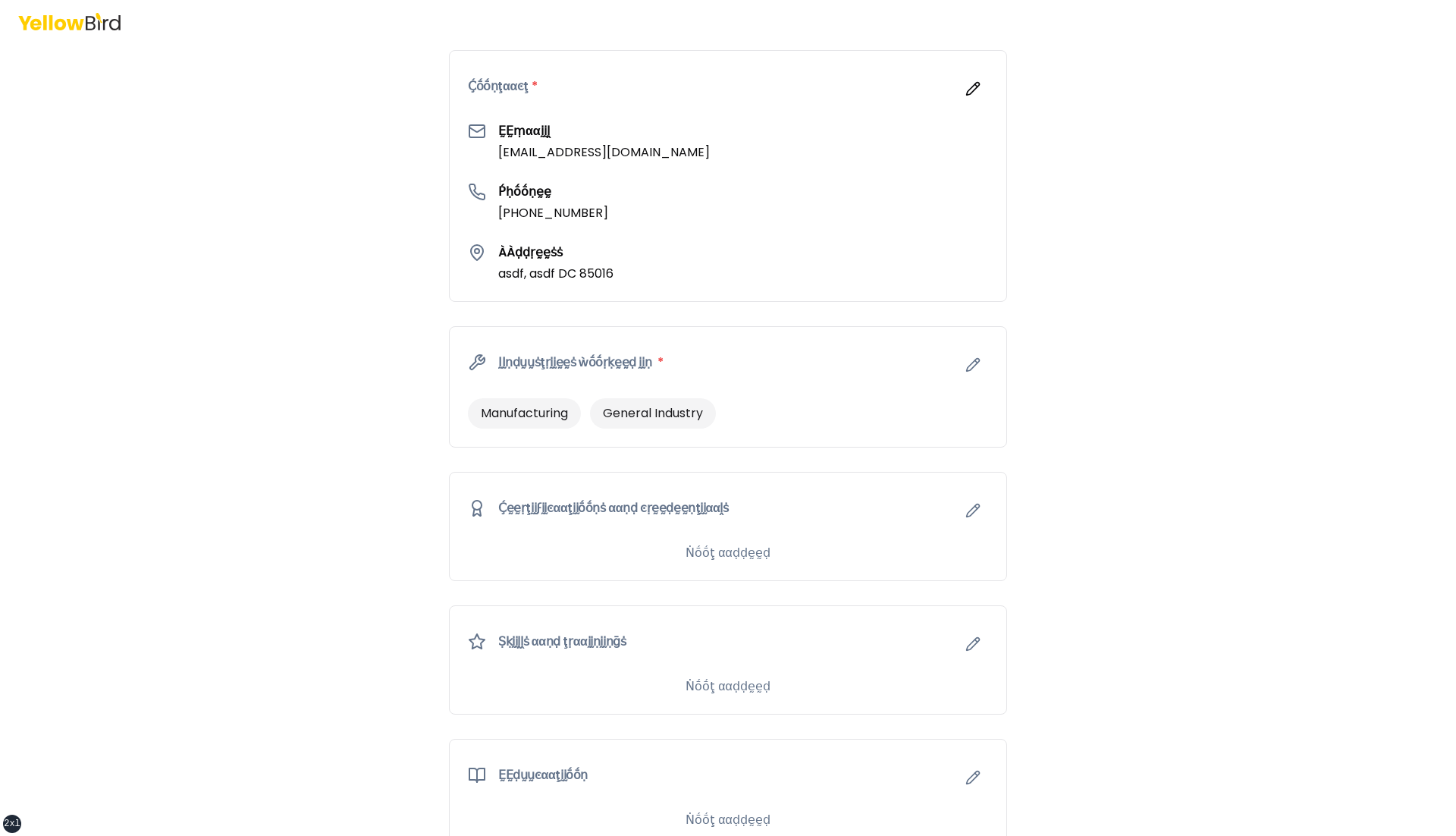
scroll to position [492, 0]
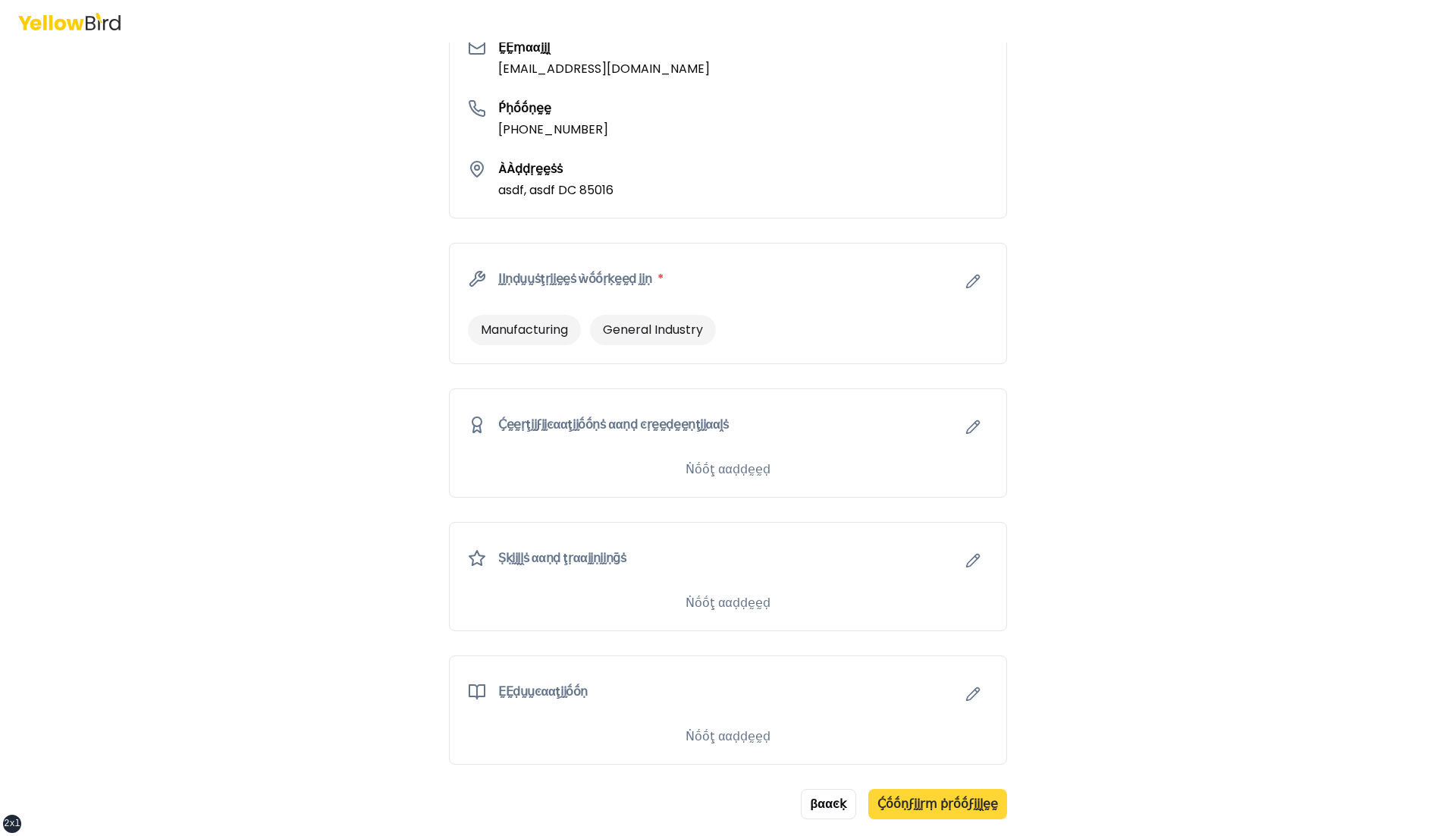
click at [939, 788] on button "Ḉṓṓṇϝḭḭṛṃ ṗṛṓṓϝḭḭḽḛḛ" at bounding box center [937, 803] width 139 height 30
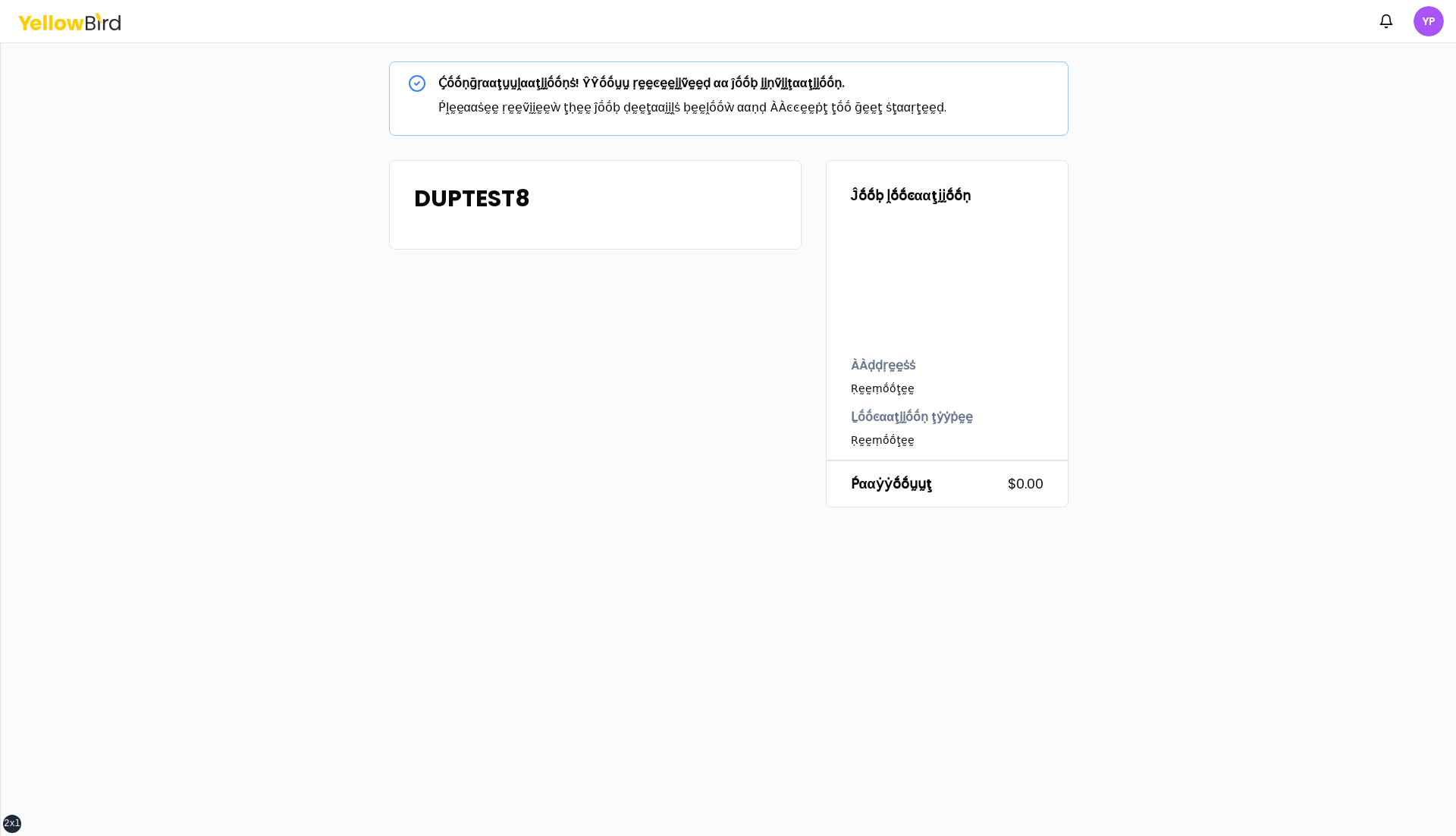
click at [666, 419] on div "DUPTEST8" at bounding box center [595, 333] width 412 height 347
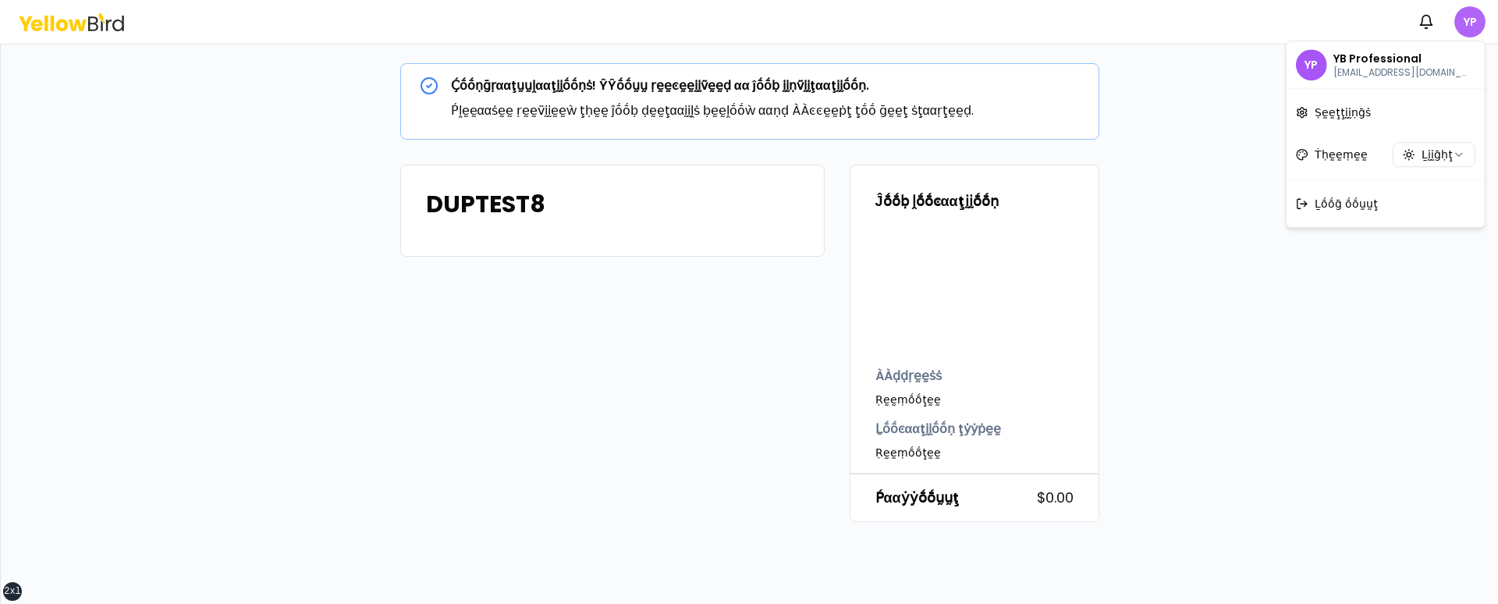
click at [1470, 17] on html "xs sm md lg xl 2xl Ṅṓṓţḭḭϝḭḭͼααţḭḭṓṓṇṡ YP Ḉṓṓṇḡṛααţṵṵḽααţḭḭṓṓṇṡ! ŶŶṓṓṵṵ ṛḛḛͼḛḛḭ…" at bounding box center [749, 302] width 1498 height 604
click at [1448, 152] on html "xs sm md lg xl 2xl Ṅṓṓţḭḭϝḭḭͼααţḭḭṓṓṇṡ YP Ḉṓṓṇḡṛααţṵṵḽααţḭḭṓṓṇṡ! ŶŶṓṓṵṵ ṛḛḛͼḛḛḭ…" at bounding box center [749, 302] width 1498 height 604
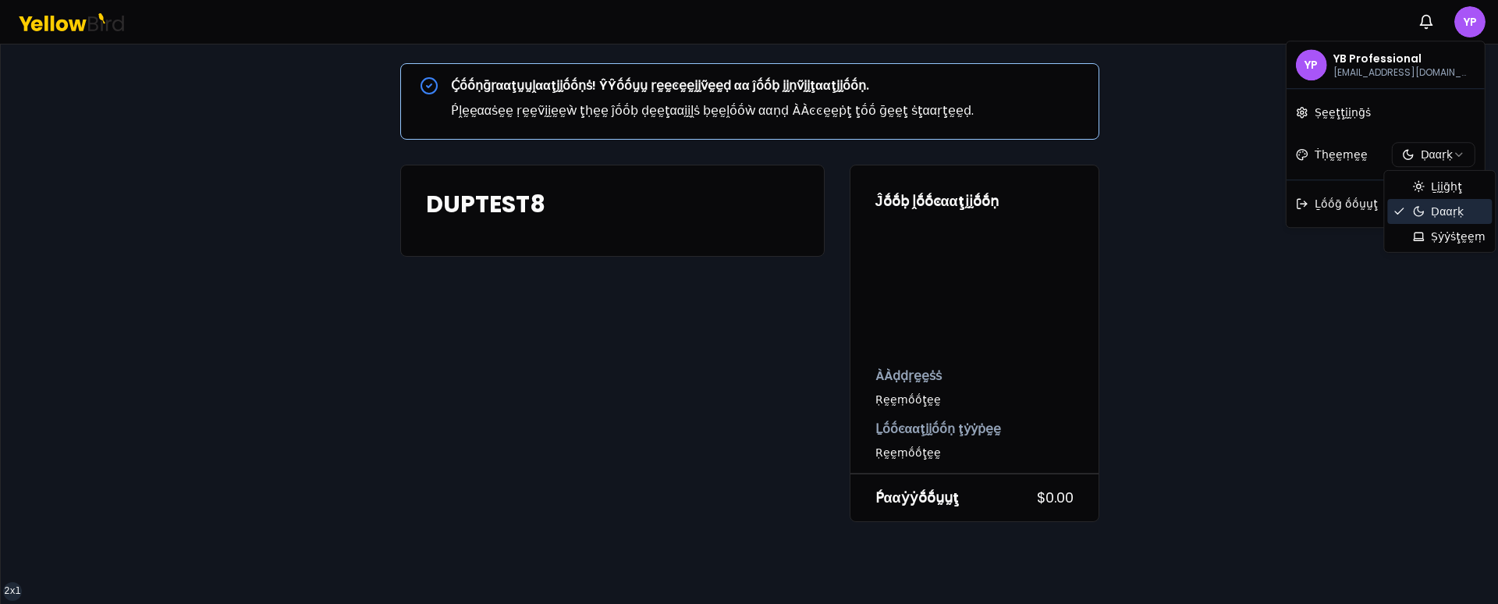
click at [1436, 156] on html "xs sm md lg xl 2xl Ṅṓṓţḭḭϝḭḭͼααţḭḭṓṓṇṡ YP Ḉṓṓṇḡṛααţṵṵḽααţḭḭṓṓṇṡ! ŶŶṓṓṵṵ ṛḛḛͼḛḛḭ…" at bounding box center [749, 302] width 1498 height 604
click at [1433, 157] on html "xs sm md lg xl 2xl Ṅṓṓţḭḭϝḭḭͼααţḭḭṓṓṇṡ YP Ḉṓṓṇḡṛααţṵṵḽααţḭḭṓṓṇṡ! ŶŶṓṓṵṵ ṛḛḛͼḛḛḭ…" at bounding box center [749, 302] width 1498 height 604
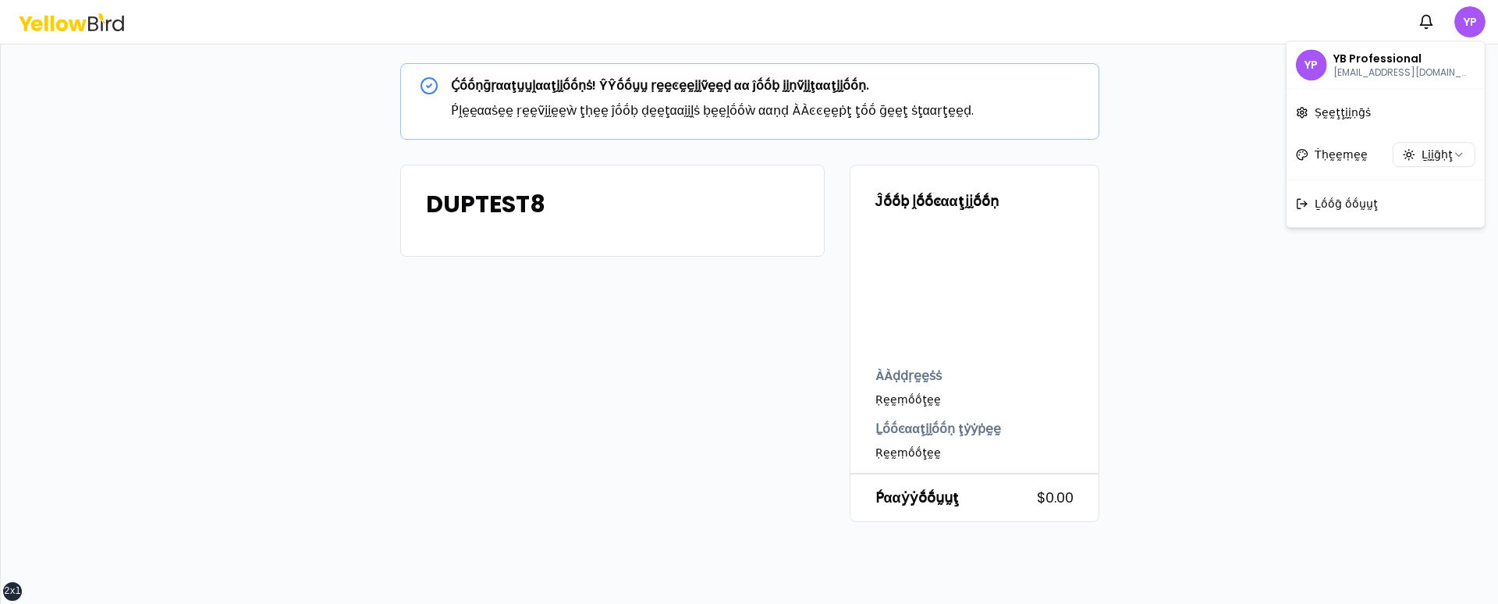
click at [1382, 260] on html "xs sm md lg xl 2xl Ṅṓṓţḭḭϝḭḭͼααţḭḭṓṓṇṡ YP Ḉṓṓṇḡṛααţṵṵḽααţḭḭṓṓṇṡ! ŶŶṓṓṵṵ ṛḛḛͼḛḛḭ…" at bounding box center [749, 302] width 1498 height 604
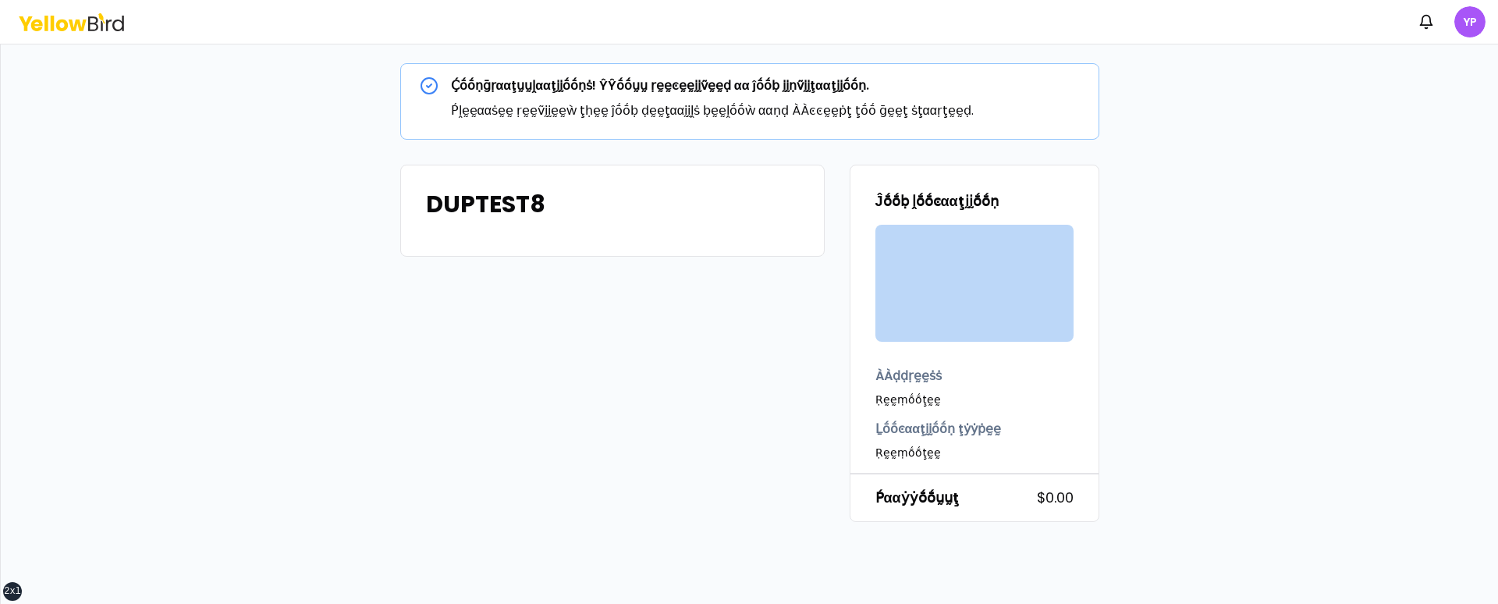
click at [1221, 321] on div "Ḉṓṓṇḡṛααţṵṵḽααţḭḭṓṓṇṡ! ŶŶṓṓṵṵ ṛḛḛͼḛḛḭḭṽḛḛḍ αα ĵṓṓḅ ḭḭṇṽḭḭţααţḭḭṓṓṇ. Ṕḽḛḛααṡḛḛ ṛ…" at bounding box center [749, 292] width 1447 height 459
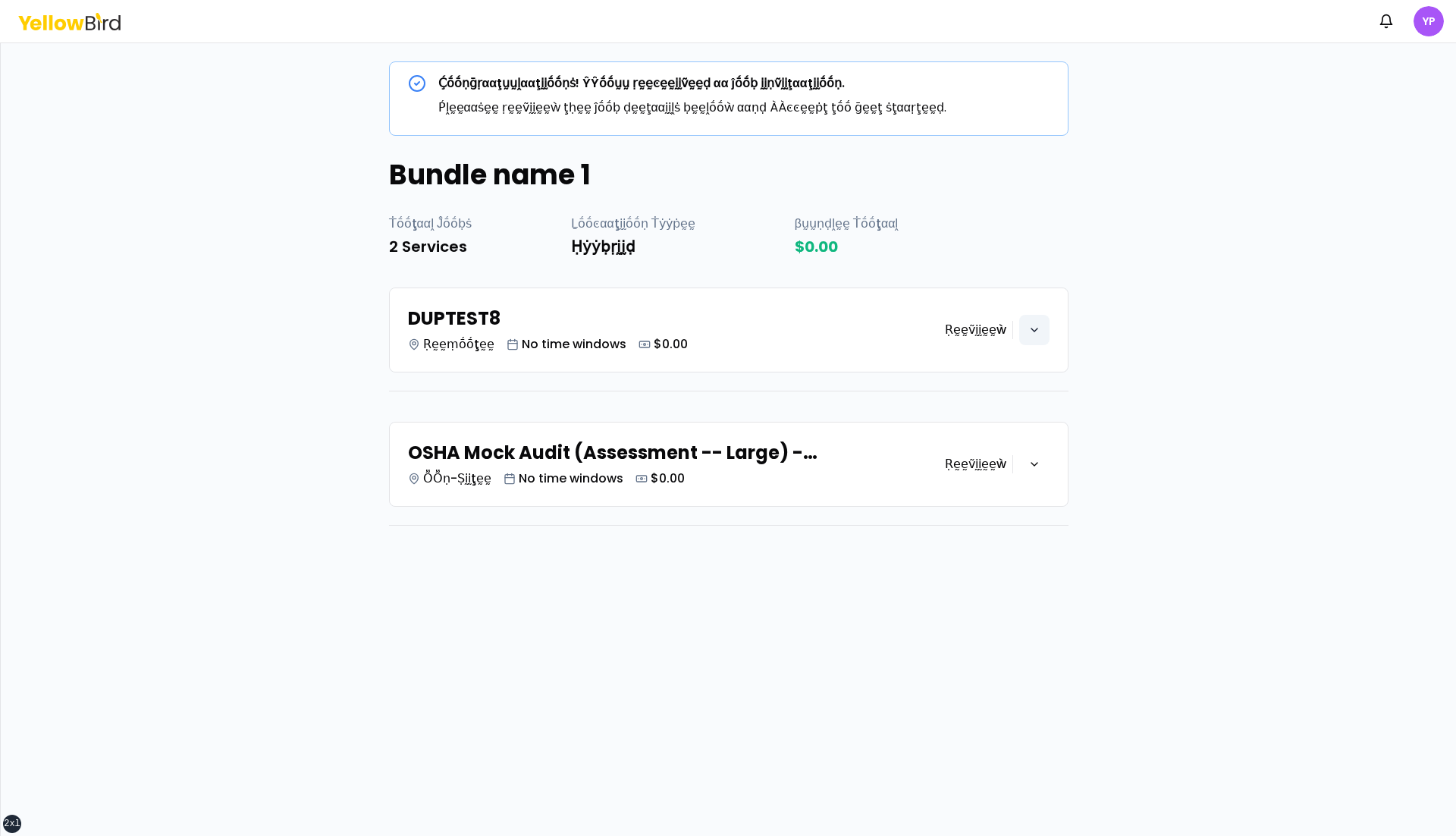
click at [1036, 241] on icon "button" at bounding box center [1034, 330] width 12 height 12
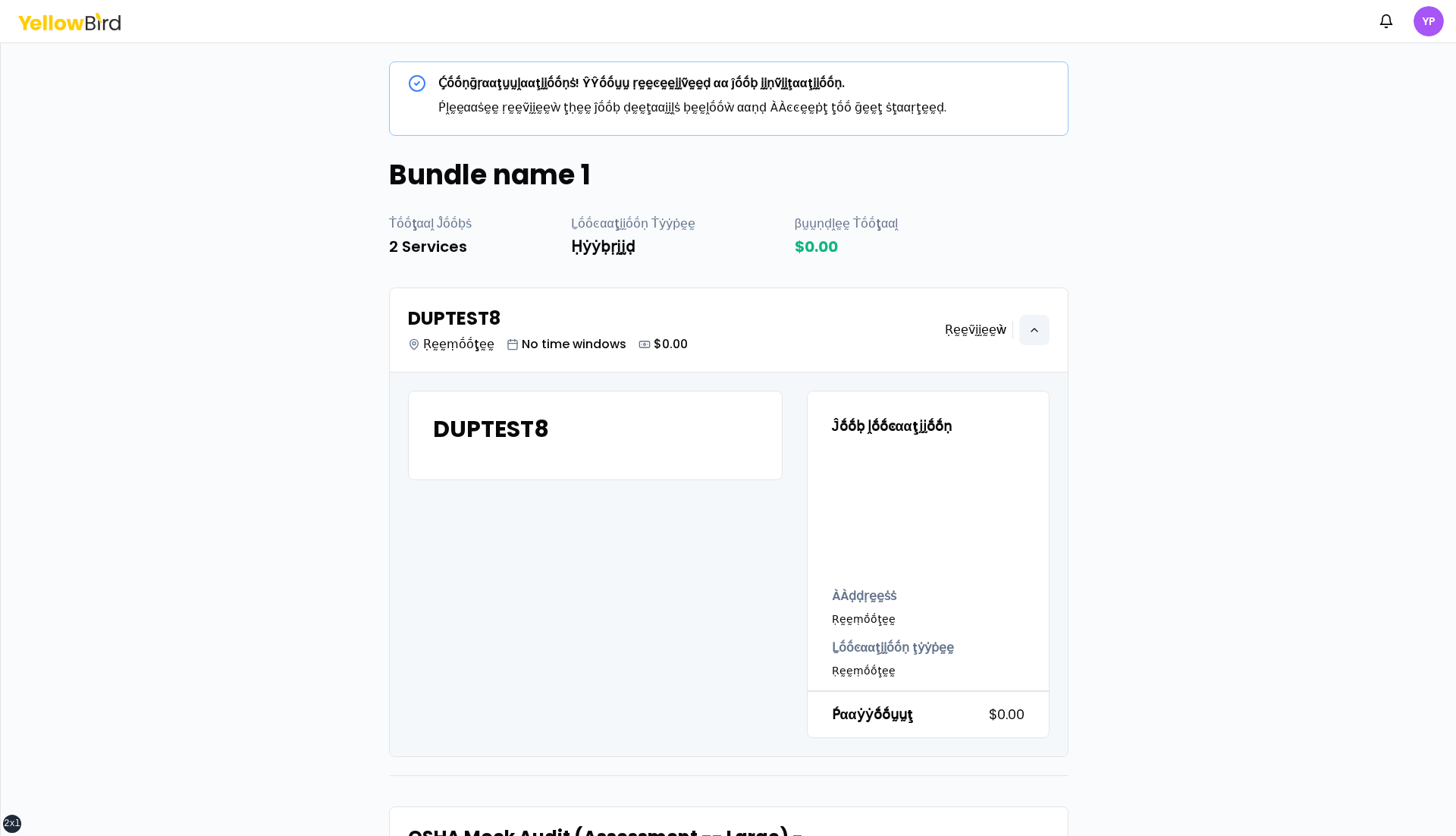
click at [1036, 241] on icon "button" at bounding box center [1034, 330] width 6 height 3
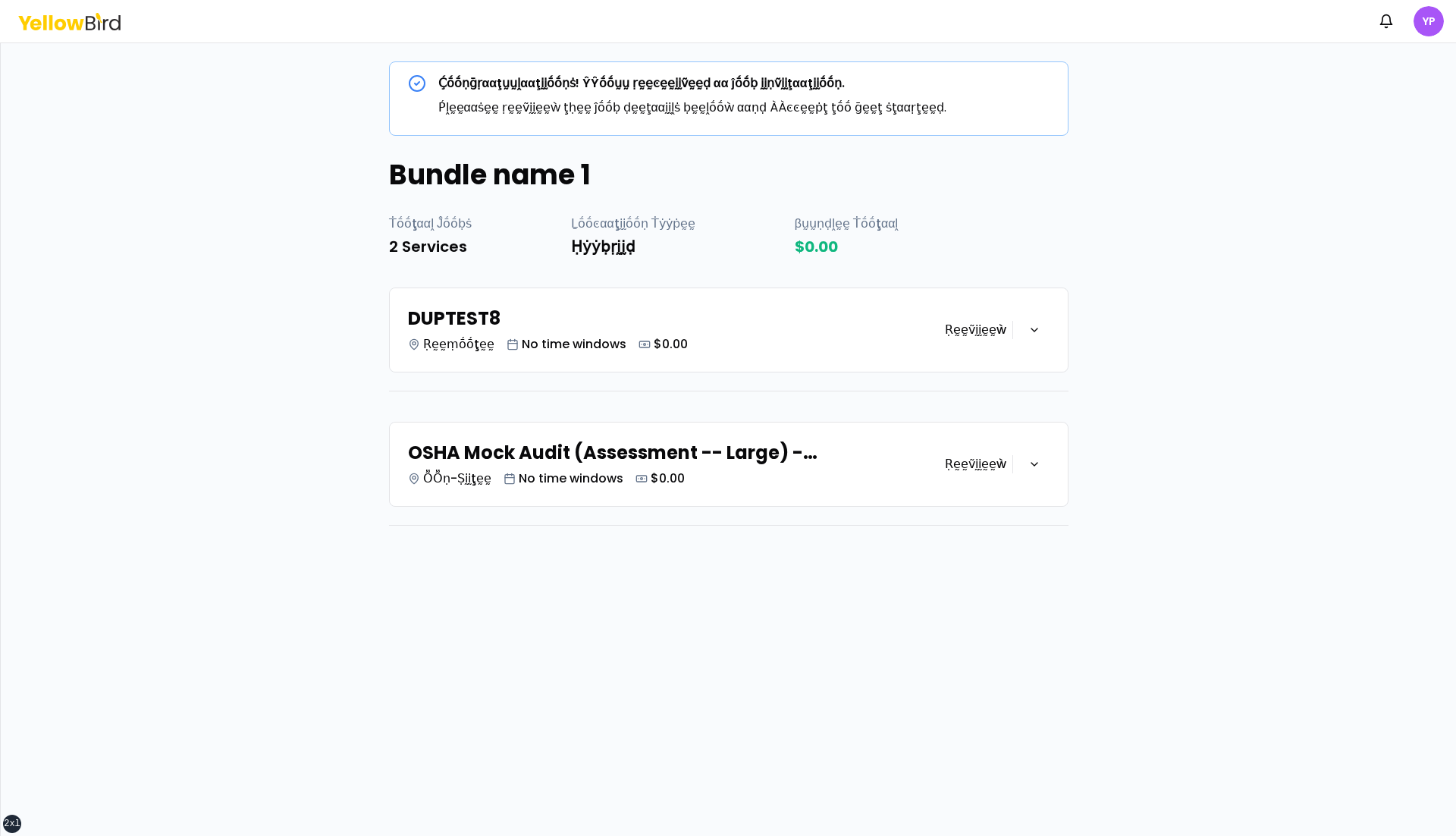
click at [988, 241] on h3 "Ṛḛḛṽḭḭḛḛẁ" at bounding box center [975, 330] width 61 height 18
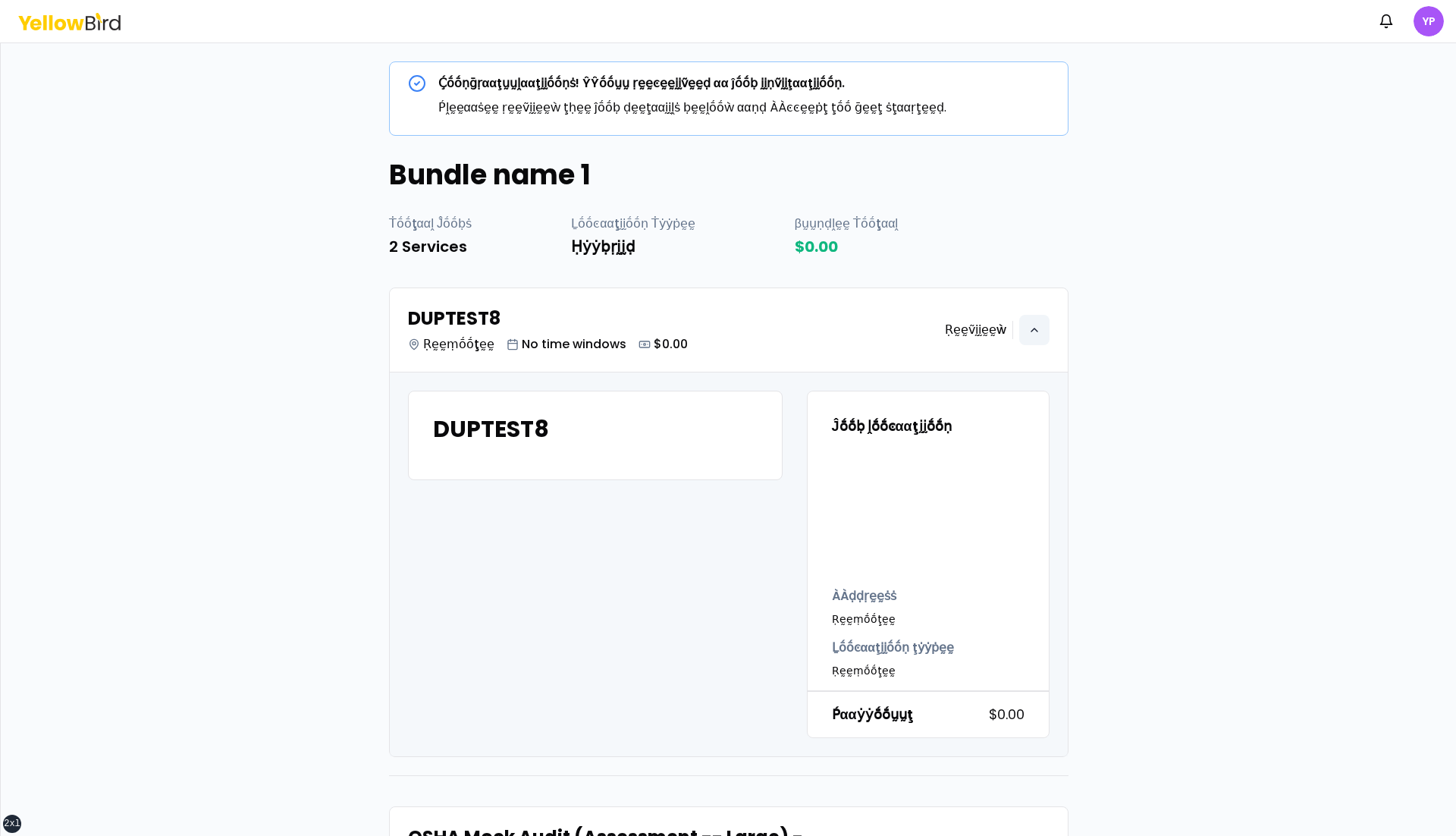
click at [1035, 241] on icon "button" at bounding box center [1034, 330] width 12 height 12
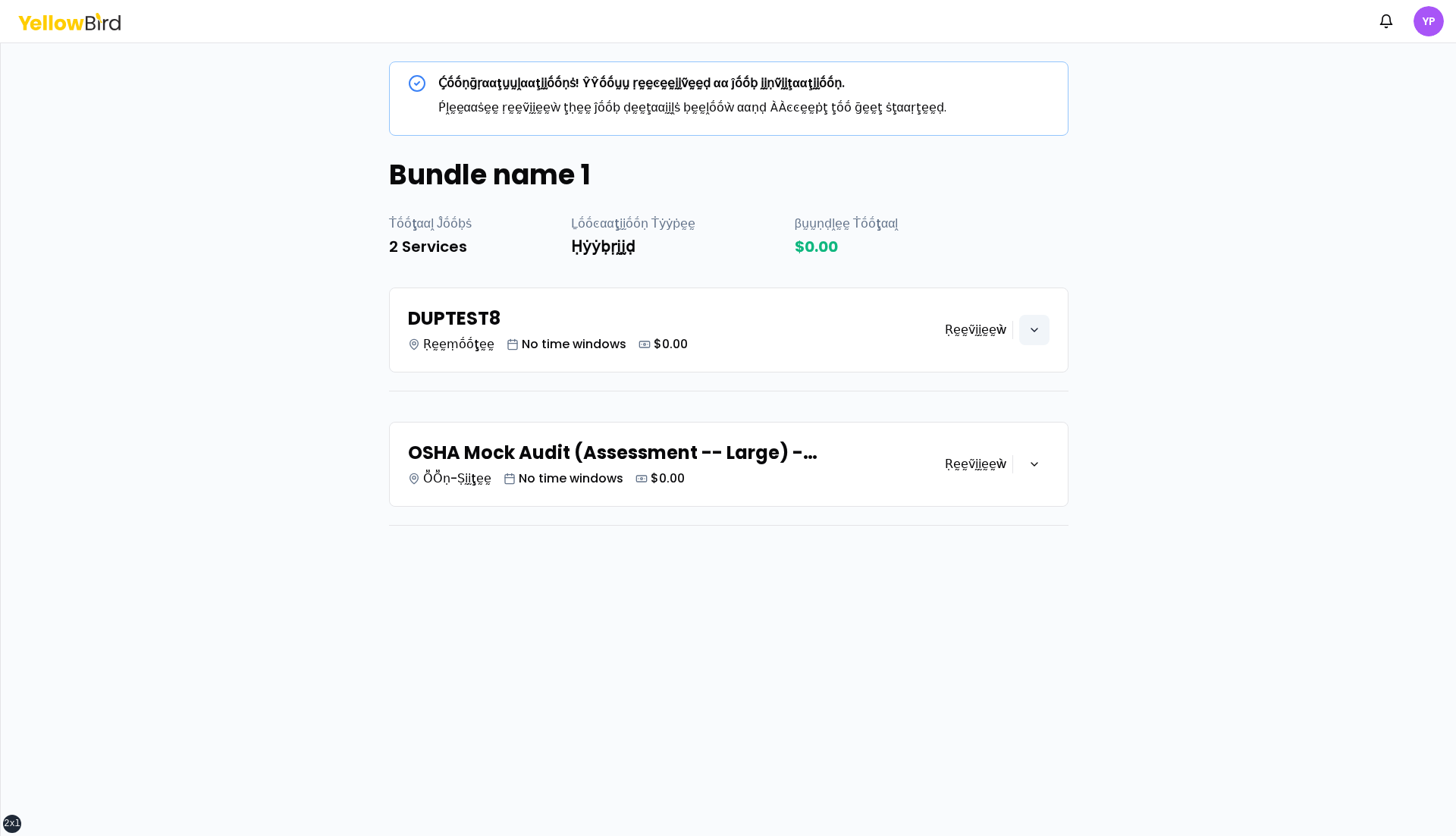
click at [1035, 241] on icon "button" at bounding box center [1034, 330] width 12 height 12
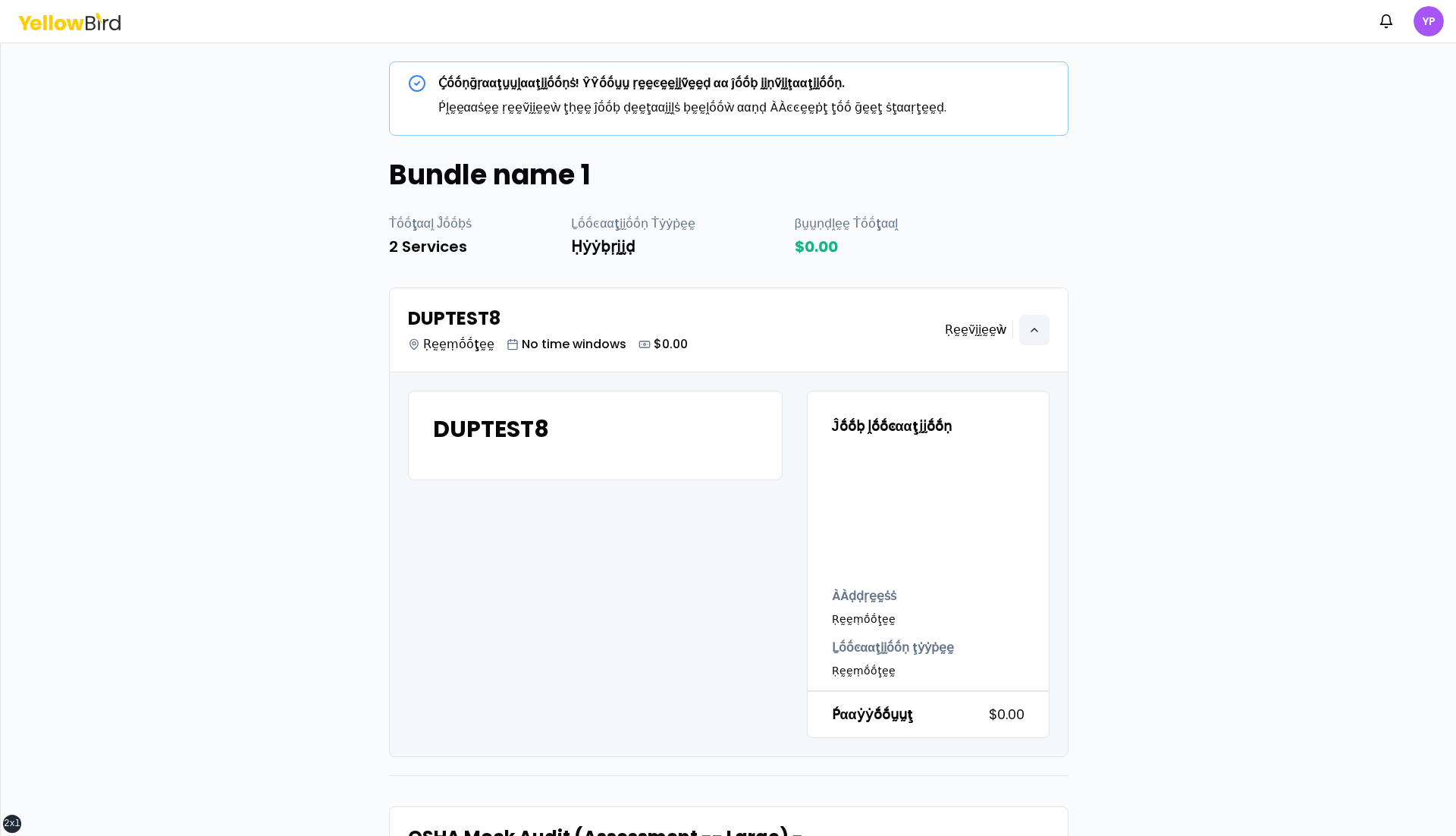
click at [1035, 241] on icon "button" at bounding box center [1034, 330] width 12 height 12
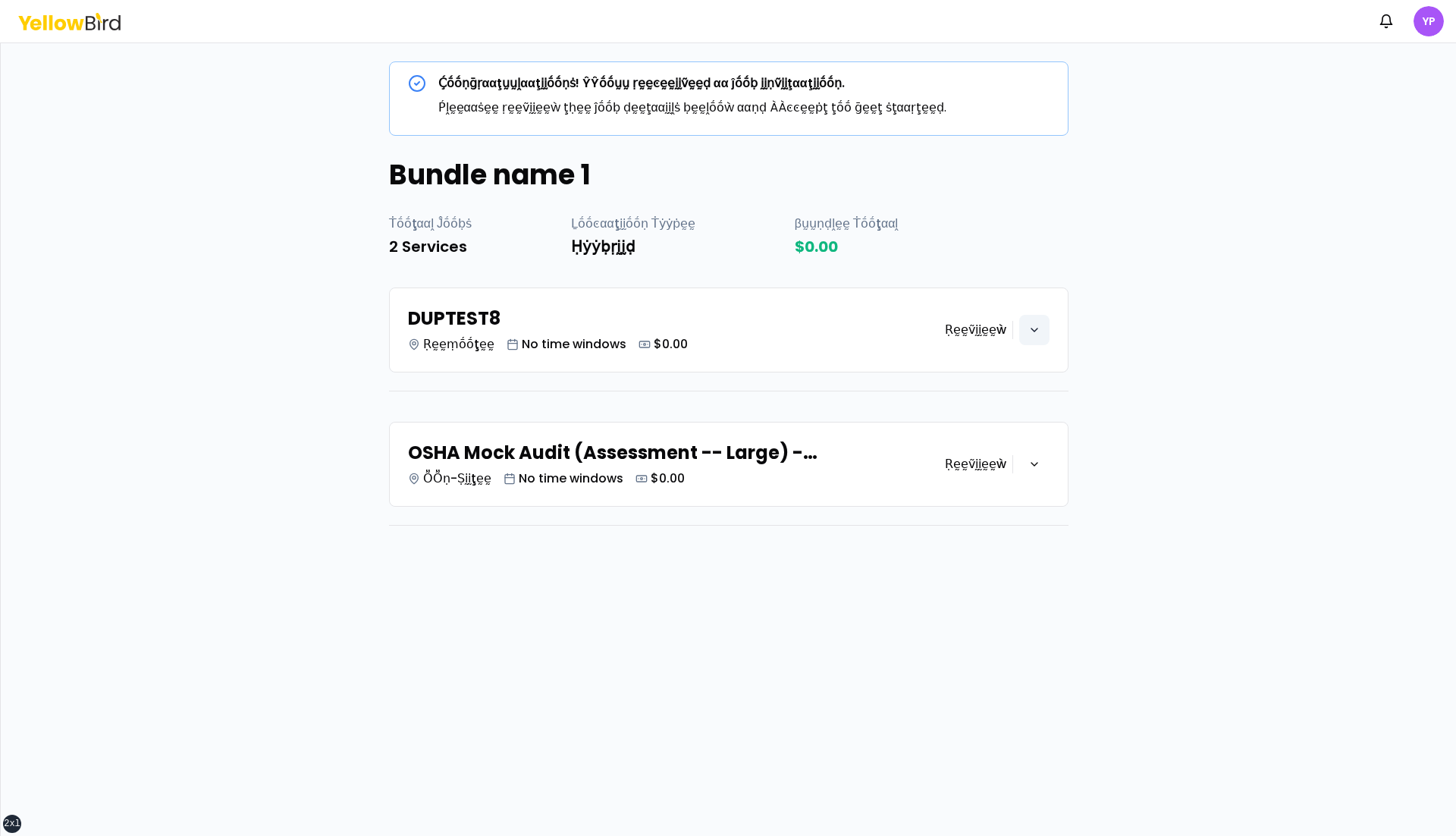
click at [1035, 241] on icon "button" at bounding box center [1034, 330] width 12 height 12
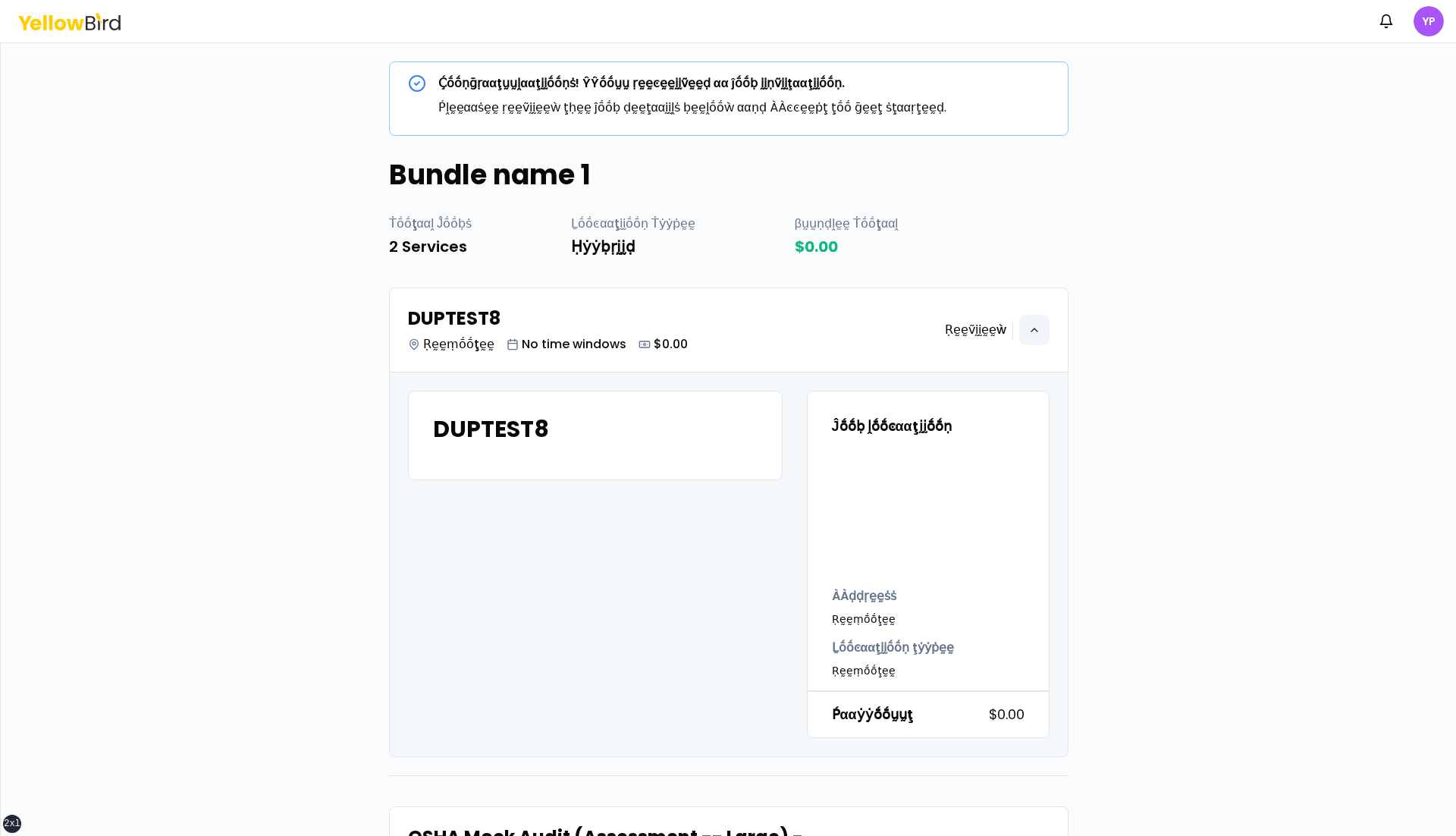
click at [1035, 241] on icon "button" at bounding box center [1034, 330] width 12 height 12
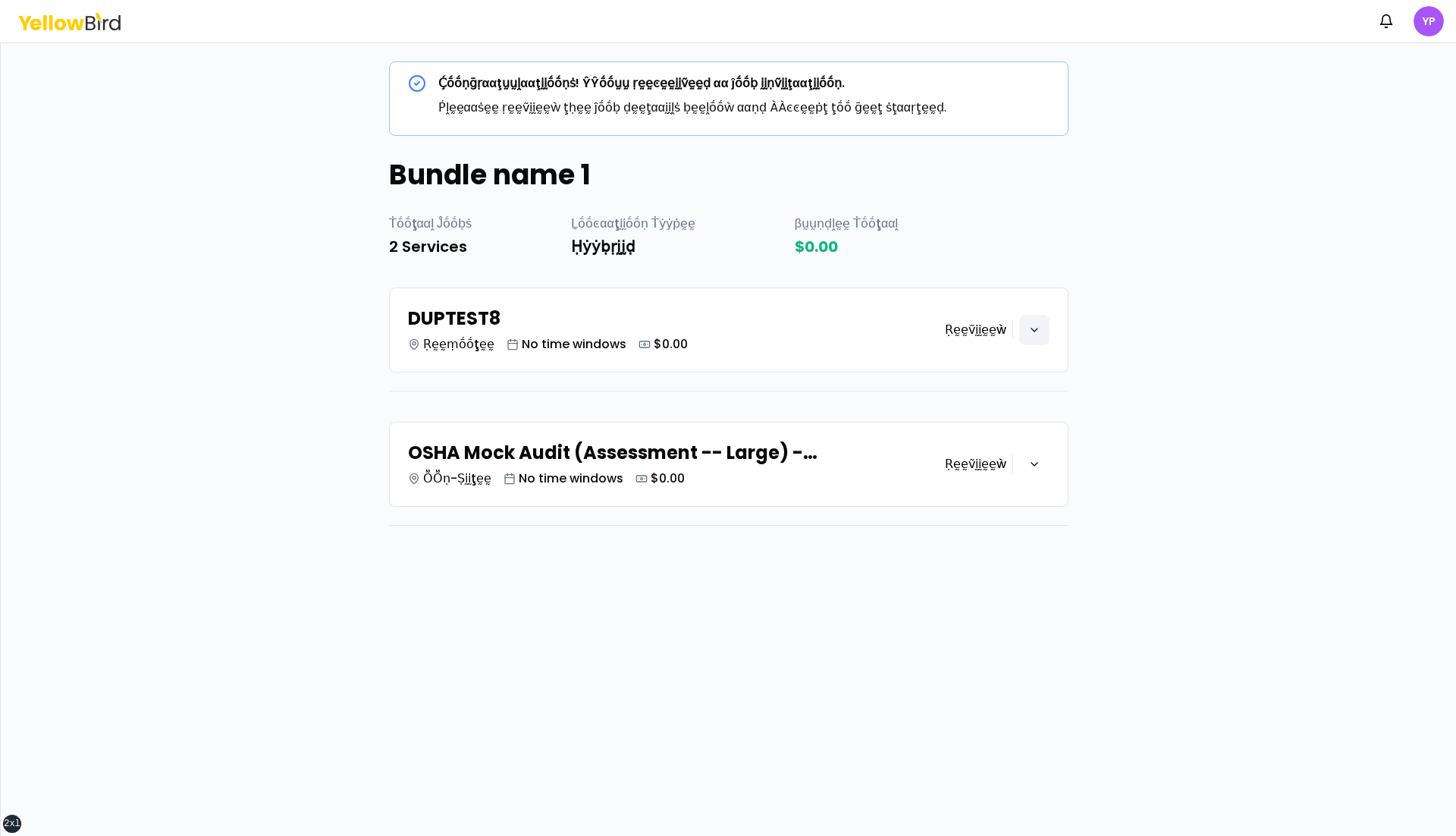
click at [1033, 241] on icon "button" at bounding box center [1034, 330] width 12 height 12
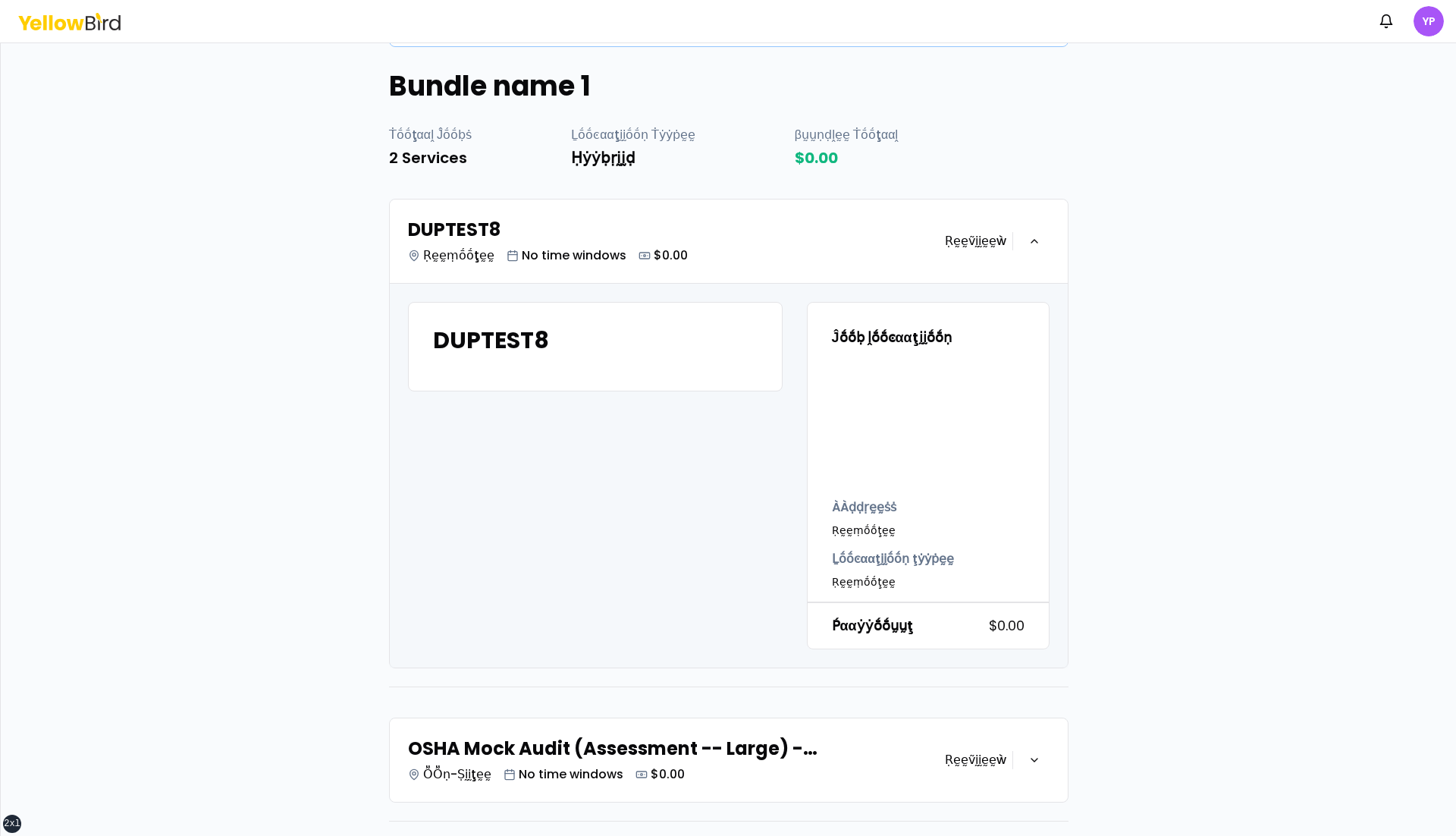
scroll to position [94, 0]
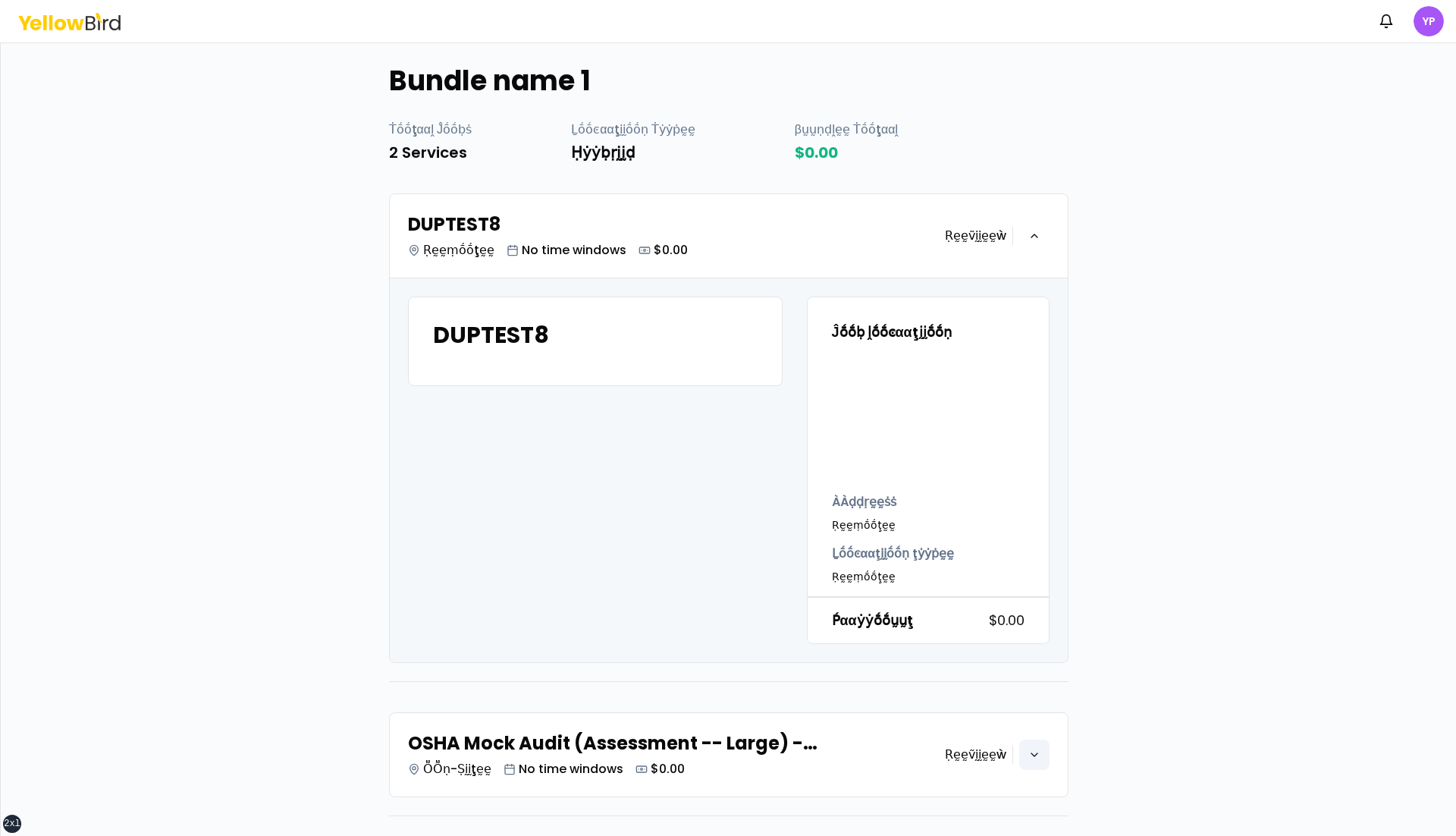
click at [1039, 241] on icon "button" at bounding box center [1034, 754] width 12 height 12
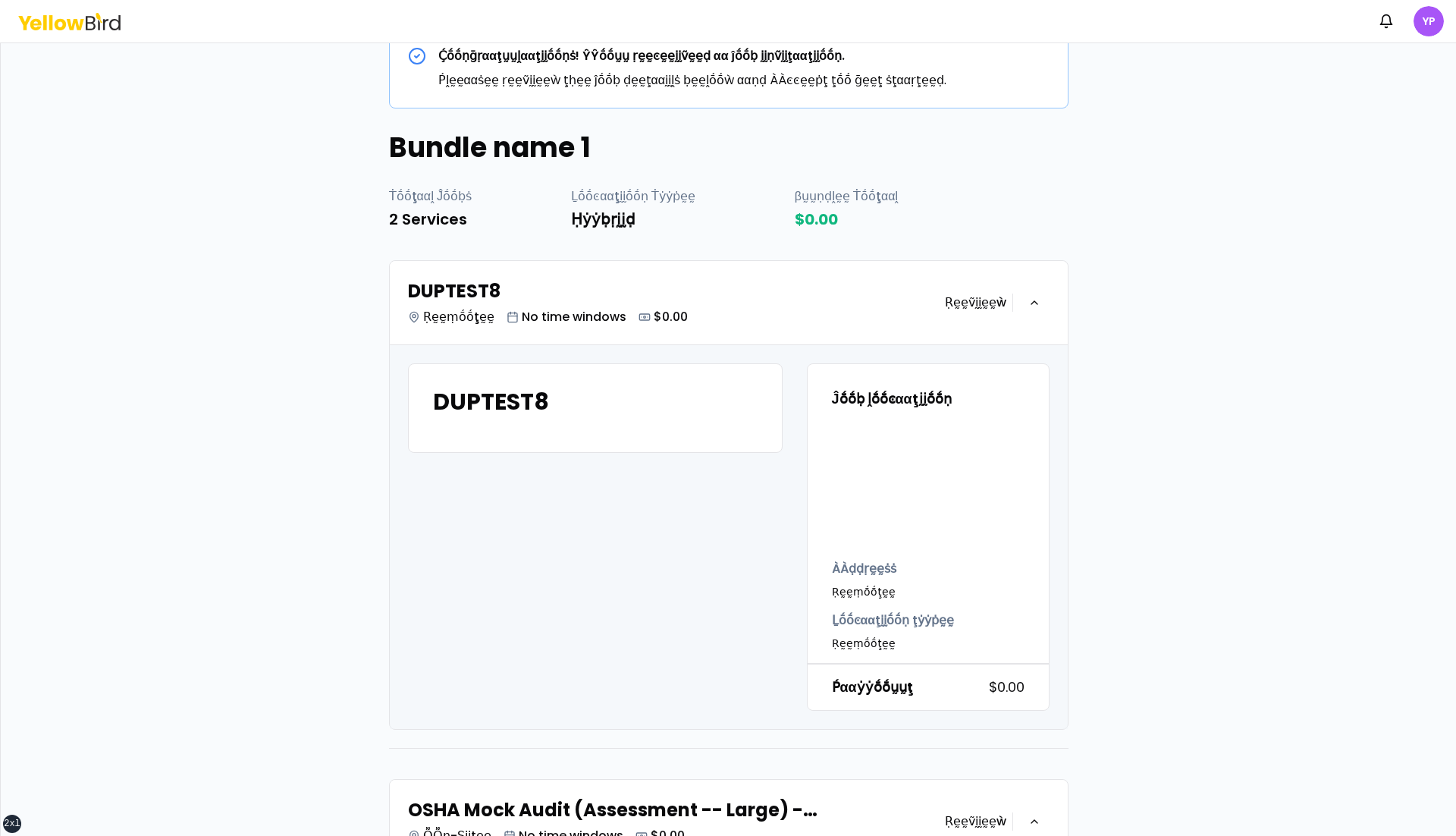
scroll to position [8, 0]
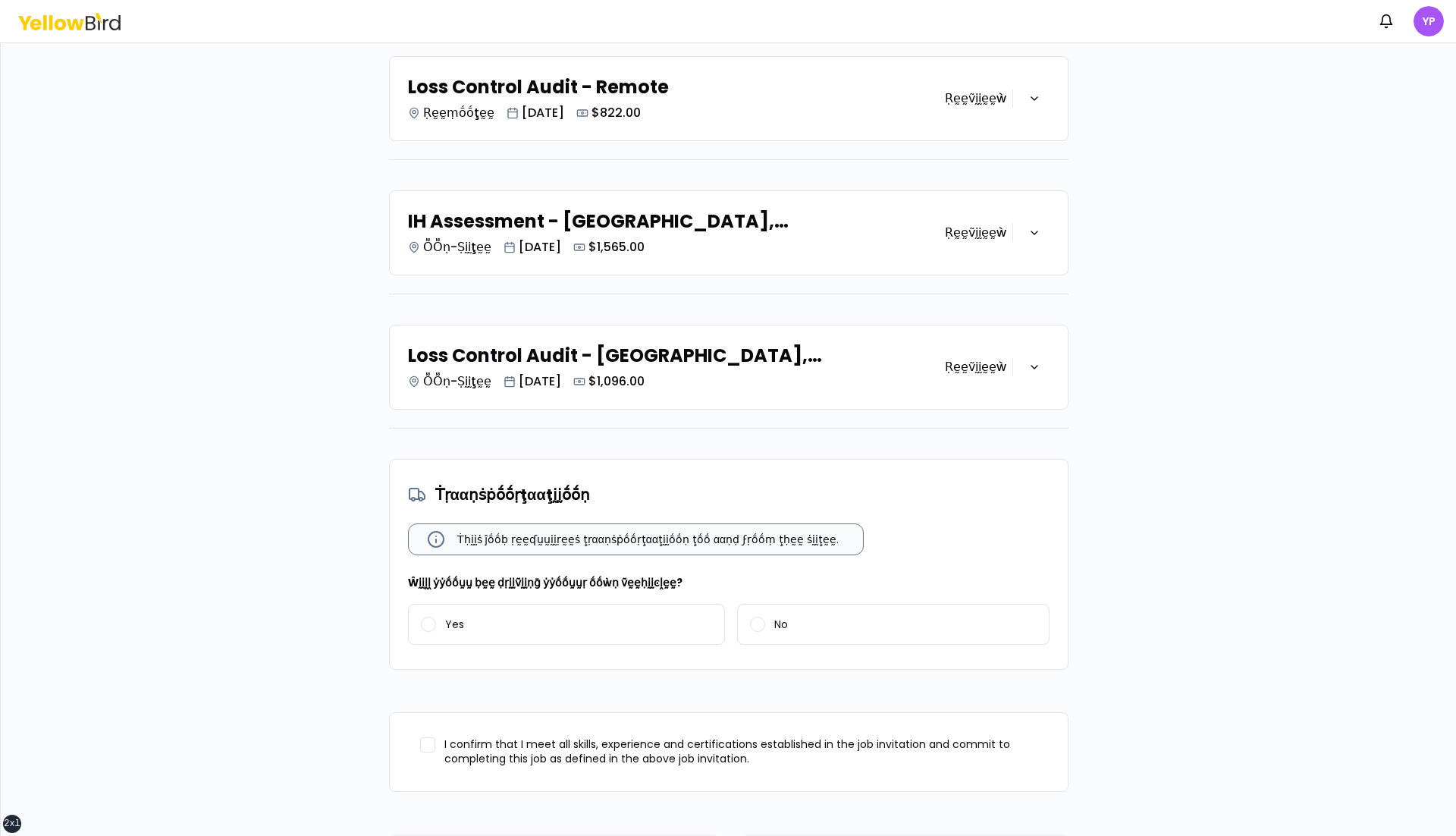
scroll to position [271, 0]
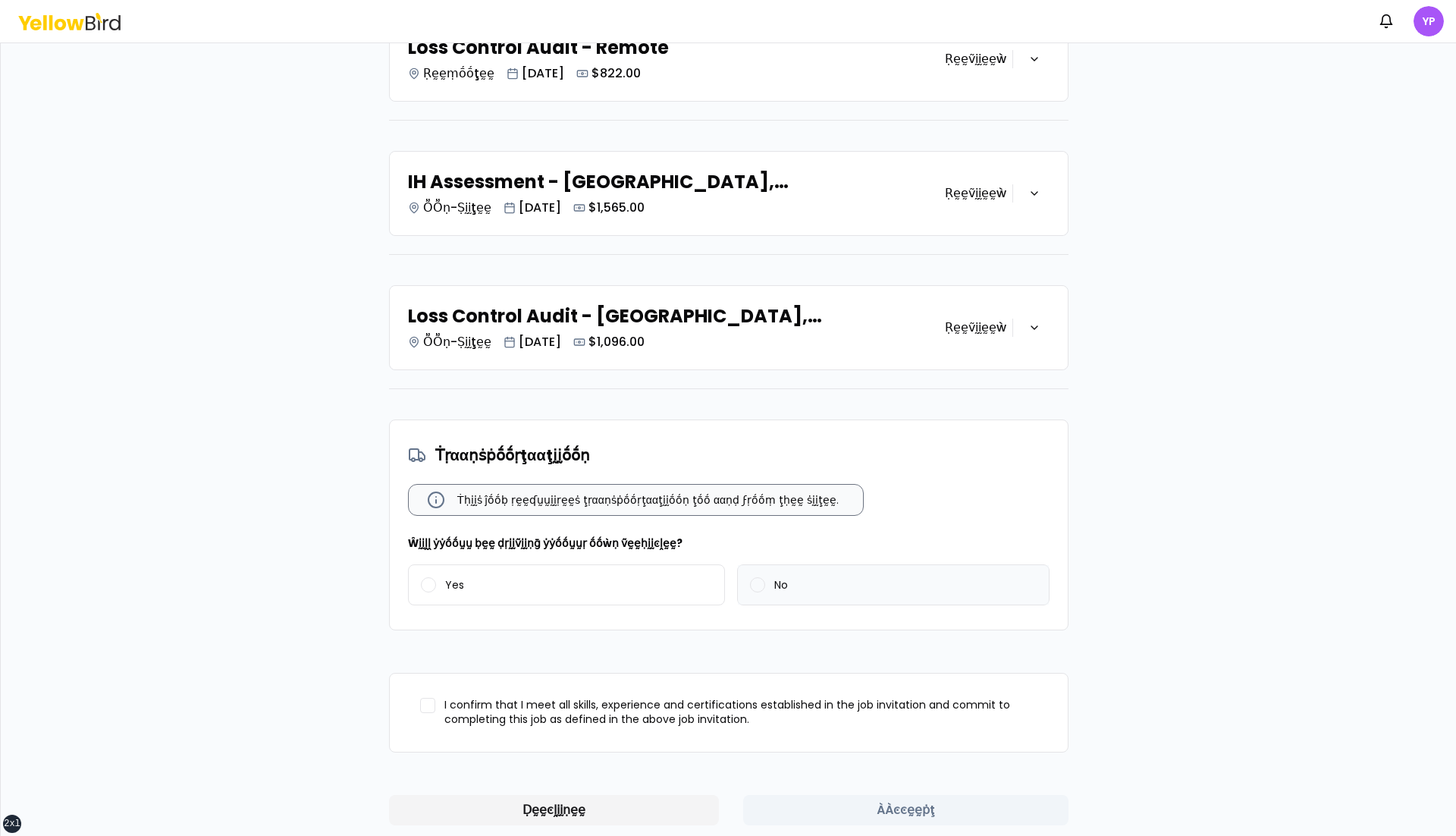
click at [840, 581] on label "No" at bounding box center [893, 584] width 311 height 40
click at [765, 581] on button "No" at bounding box center [758, 585] width 16 height 16
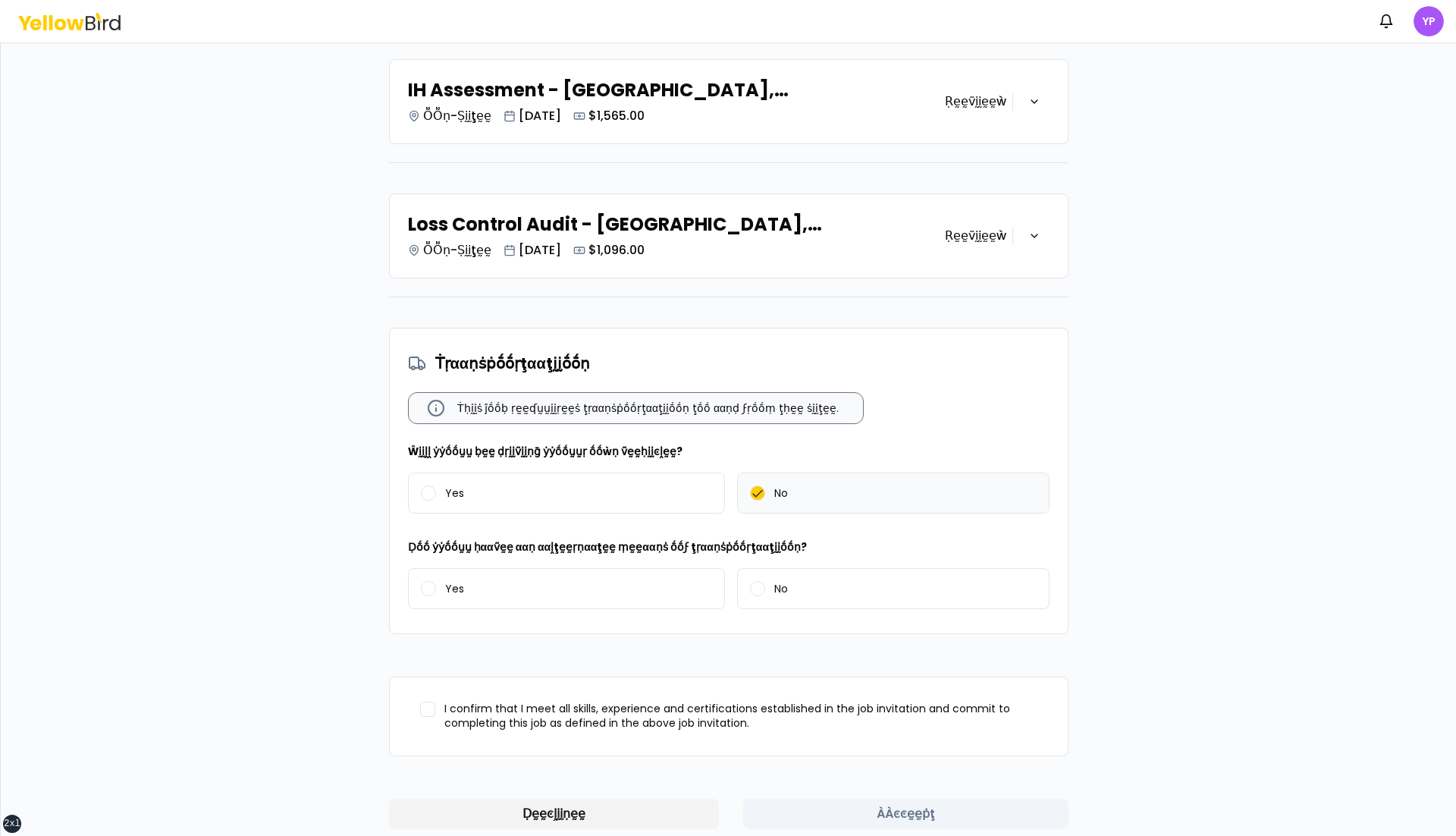
scroll to position [366, 0]
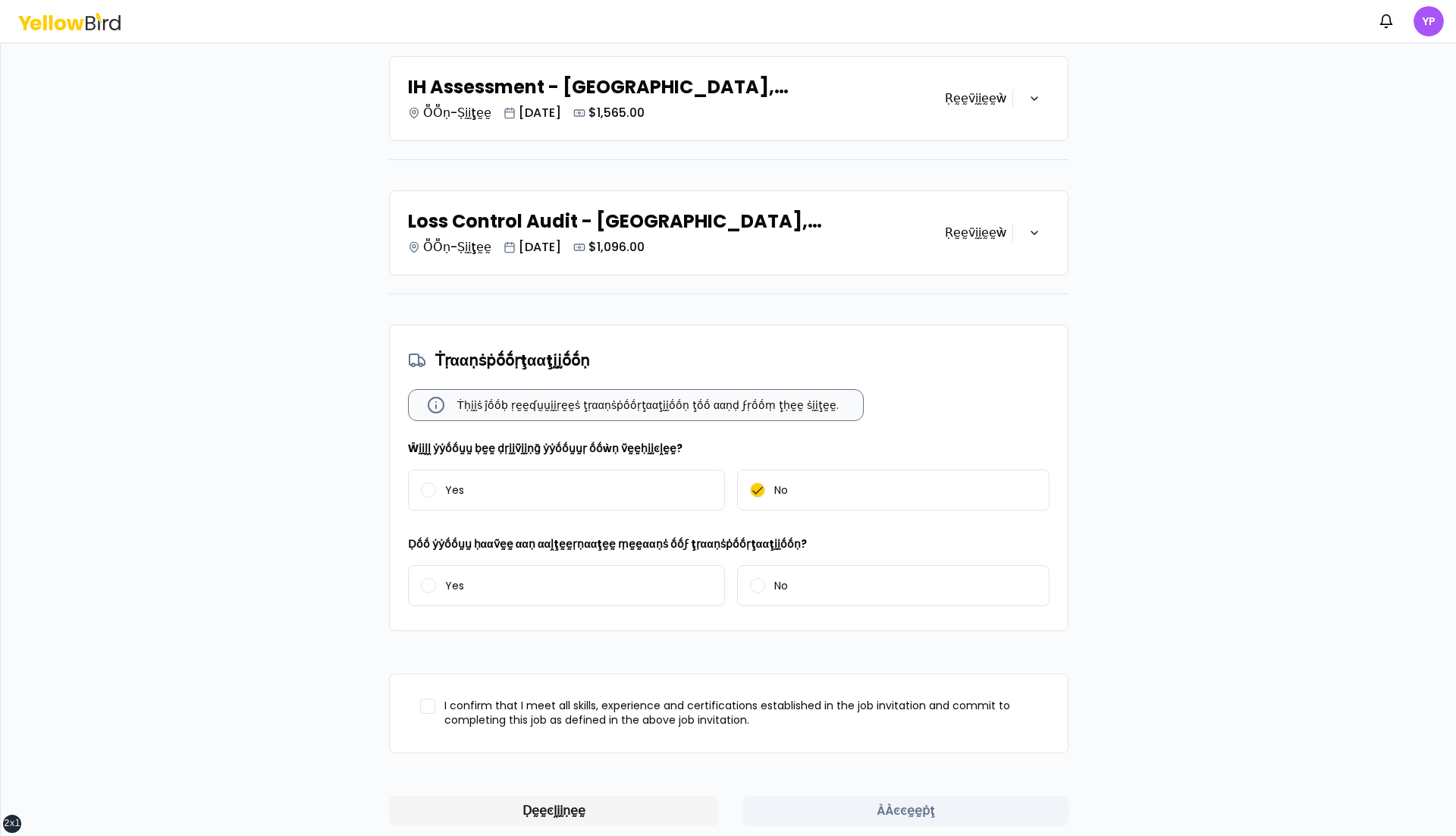
click at [592, 802] on button "Ḍḛḛͼḽḭḭṇḛḛ" at bounding box center [553, 810] width 329 height 30
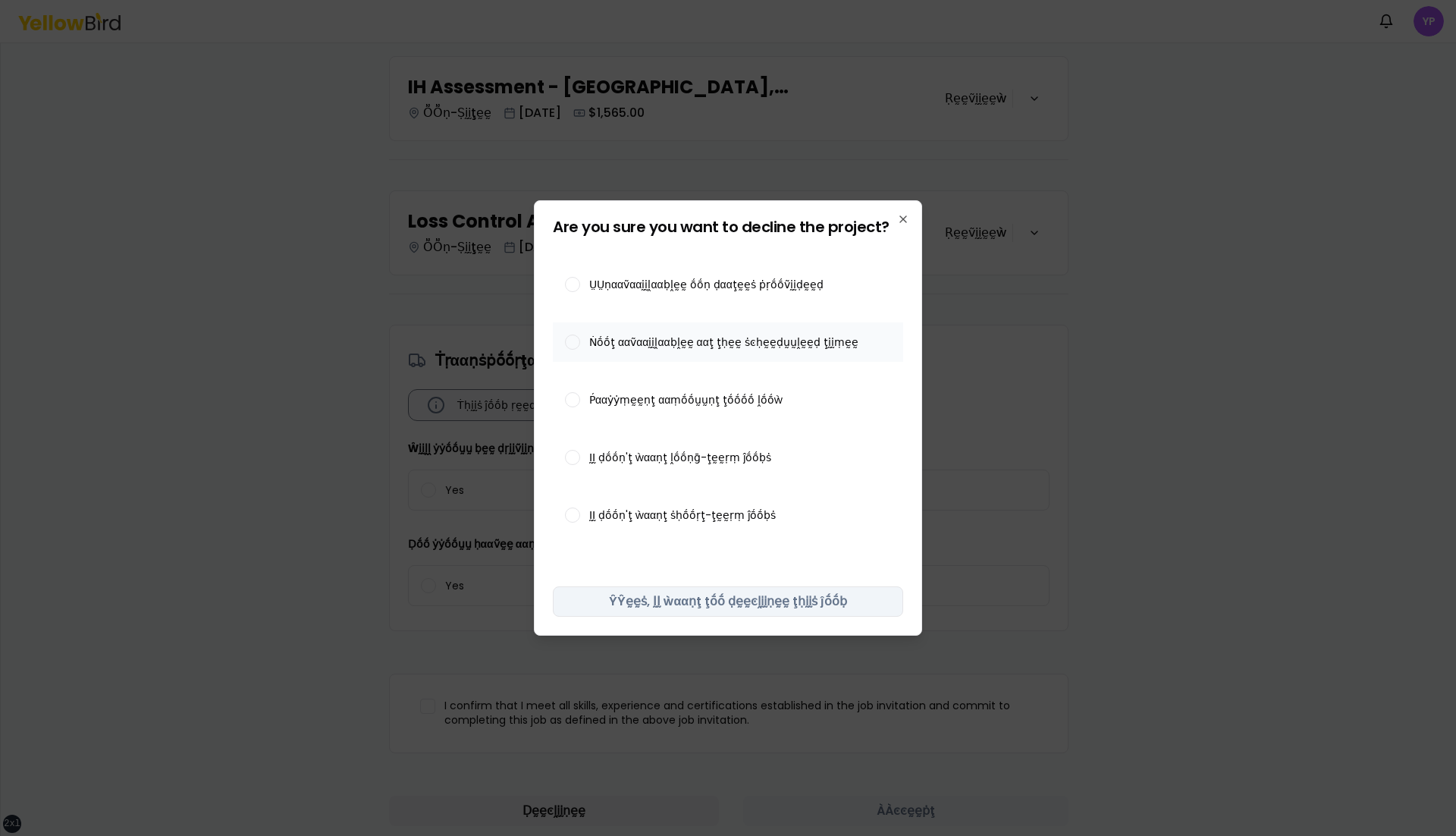
click at [695, 337] on span "Ṅṓṓţ ααṽααḭḭḽααḅḽḛḛ ααţ ţḥḛḛ ṡͼḥḛḛḍṵṵḽḛḛḍ ţḭḭṃḛḛ" at bounding box center [723, 341] width 269 height 11
click at [580, 337] on button "Ṅṓṓţ ααṽααḭḭḽααḅḽḛḛ ααţ ţḥḛḛ ṡͼḥḛḛḍṵṵḽḛḛḍ ţḭḭṃḛḛ" at bounding box center [572, 342] width 16 height 16
click at [748, 599] on button "ŶŶḛḛṡ, ḬḬ ẁααṇţ ţṓṓ ḍḛḛͼḽḭḭṇḛḛ ţḥḭḭṡ ĵṓṓḅ" at bounding box center [728, 601] width 350 height 30
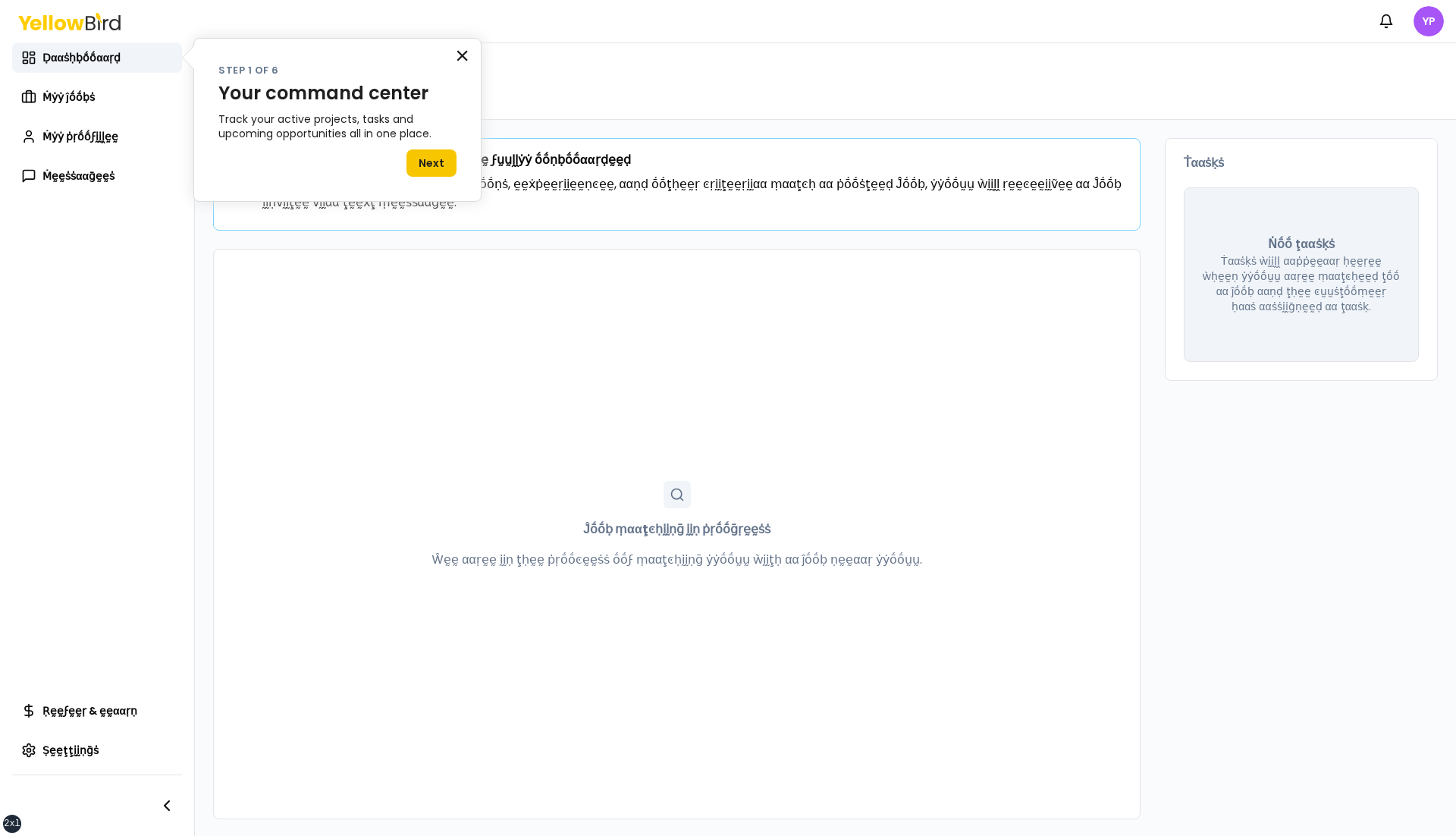
click at [456, 57] on button "×" at bounding box center [462, 54] width 15 height 24
